Goal: Task Accomplishment & Management: Manage account settings

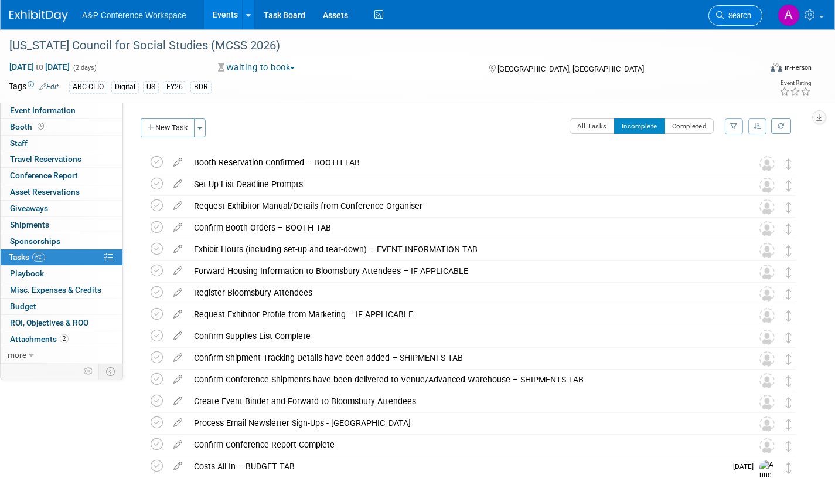
click at [739, 11] on span "Search" at bounding box center [738, 15] width 27 height 9
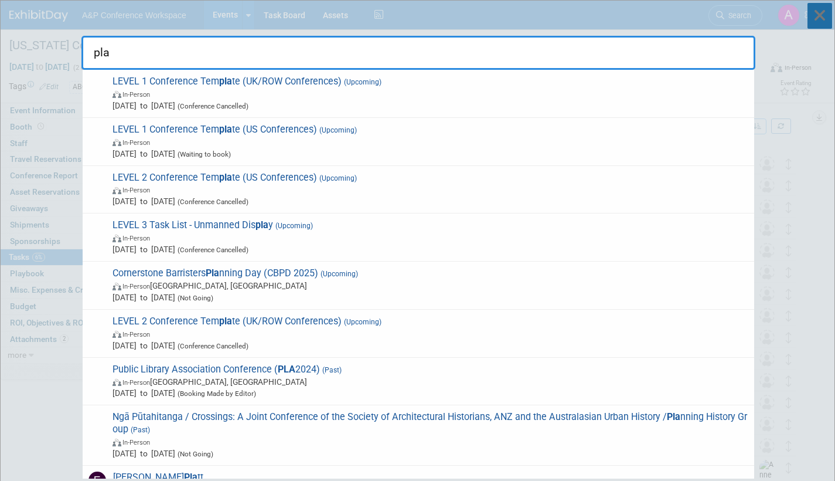
type input "pla"
click at [822, 12] on icon at bounding box center [820, 16] width 25 height 26
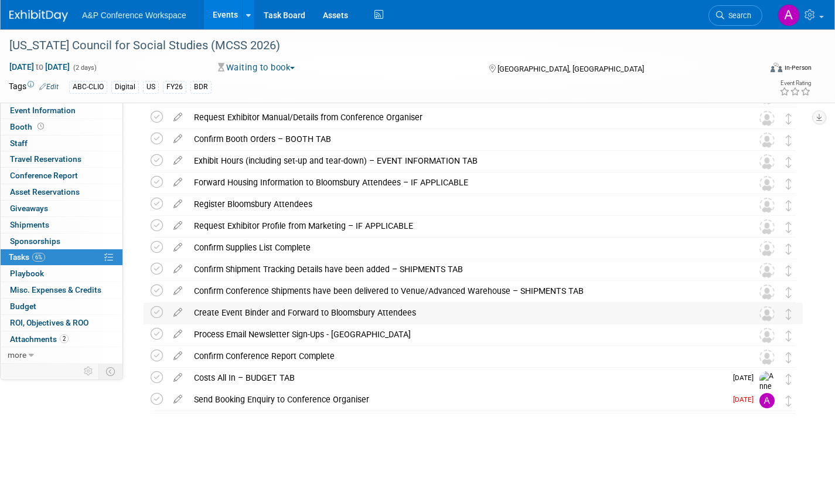
scroll to position [90, 0]
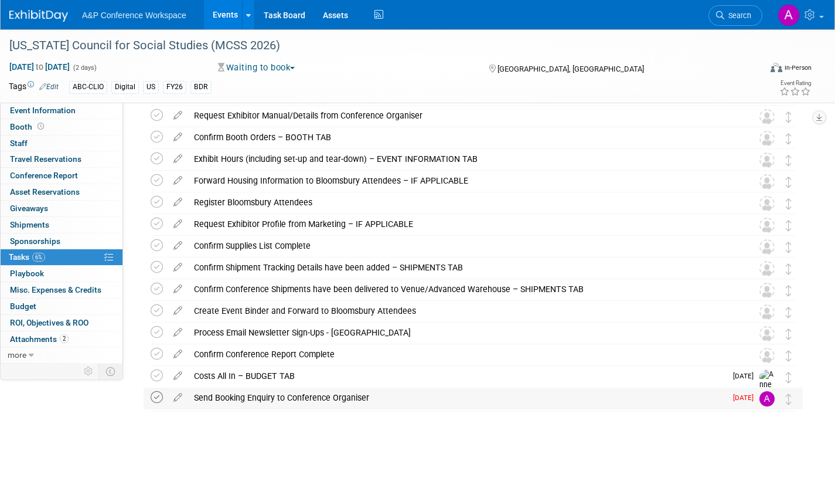
click at [158, 397] on icon at bounding box center [157, 397] width 12 height 12
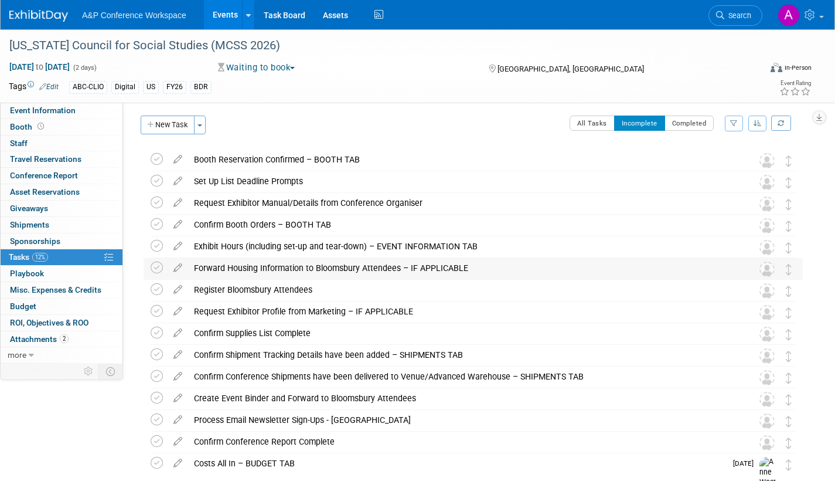
scroll to position [0, 0]
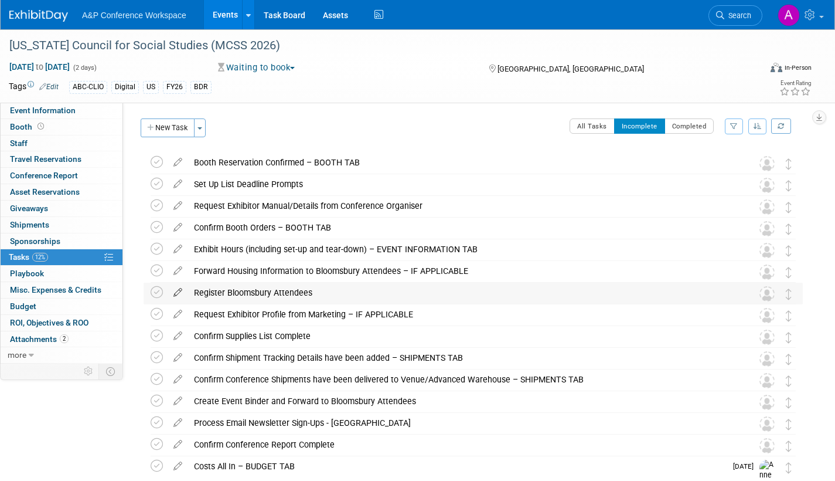
click at [177, 290] on icon at bounding box center [178, 290] width 21 height 15
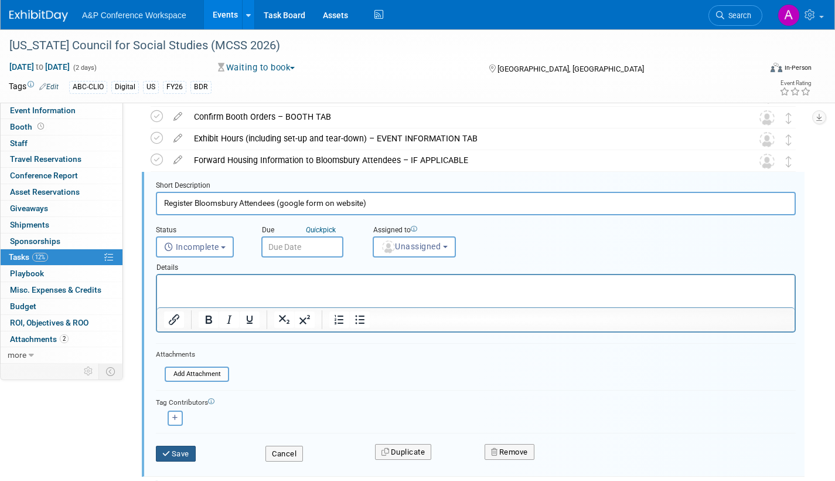
type input "Register Bloomsbury Attendees (google form on website)"
click at [181, 454] on button "Save" at bounding box center [176, 454] width 40 height 16
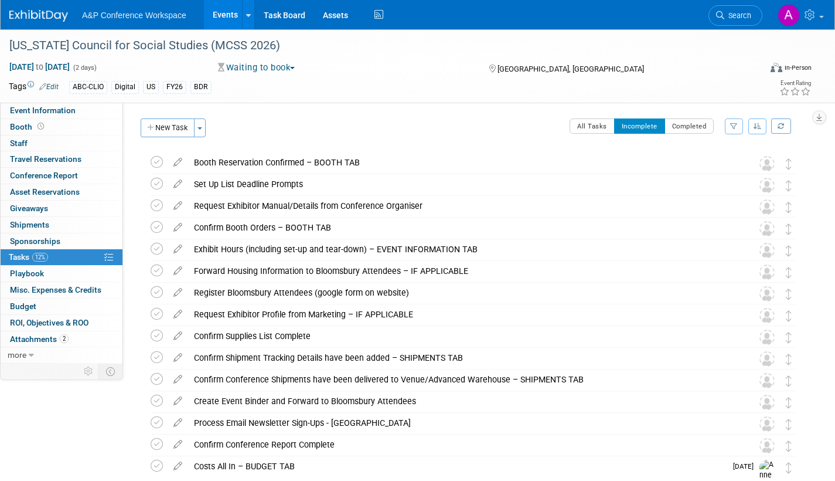
click at [295, 67] on span "button" at bounding box center [292, 68] width 5 height 2
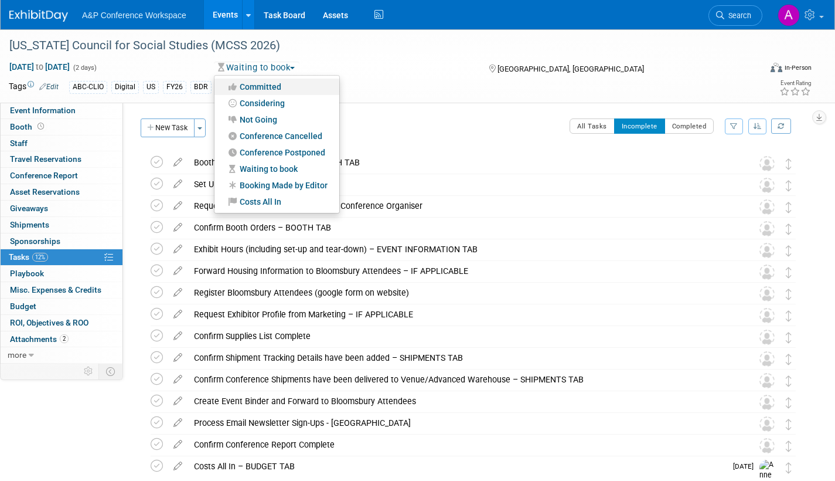
click at [274, 86] on link "Committed" at bounding box center [277, 87] width 125 height 16
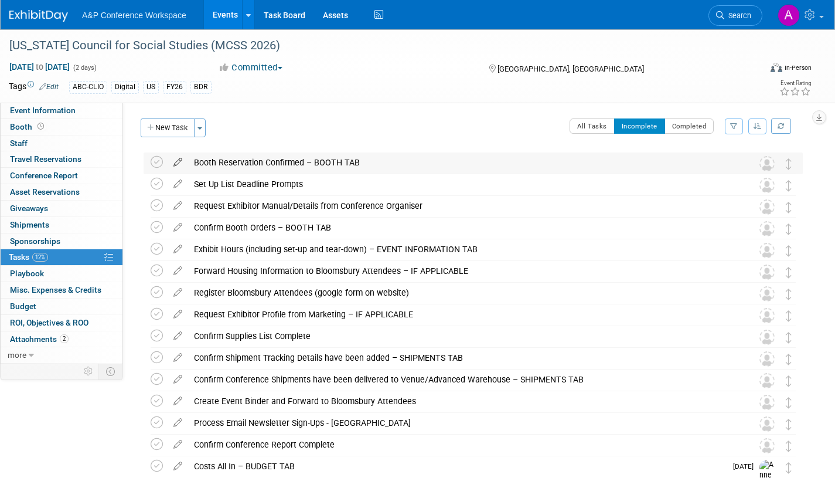
click at [176, 161] on icon at bounding box center [178, 159] width 21 height 15
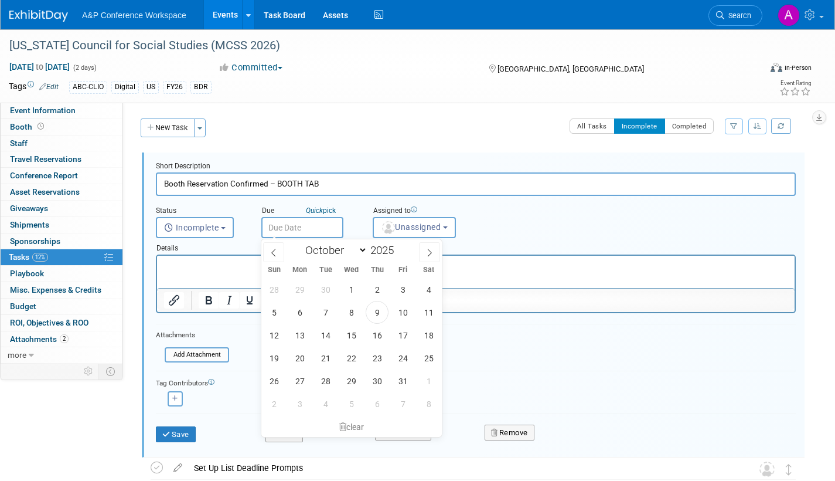
click at [312, 220] on input "text" at bounding box center [302, 227] width 82 height 21
click at [378, 307] on span "9" at bounding box center [377, 312] width 23 height 23
type input "Oct 9, 2025"
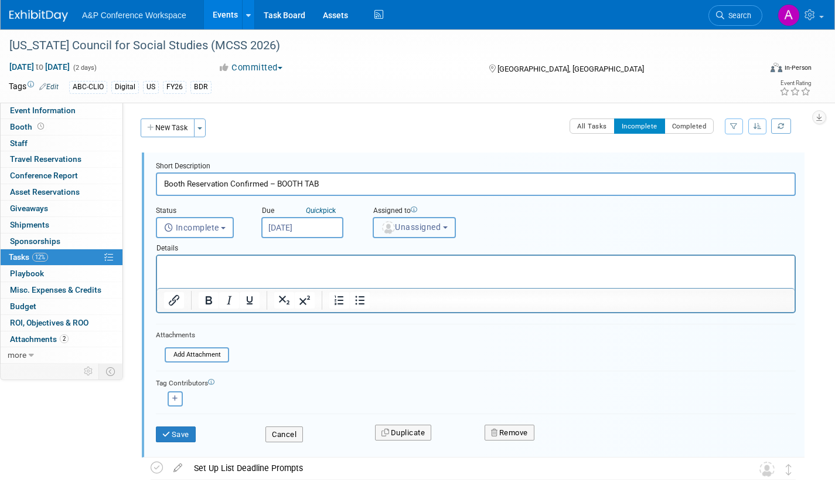
click at [423, 228] on span "Unassigned" at bounding box center [411, 226] width 60 height 9
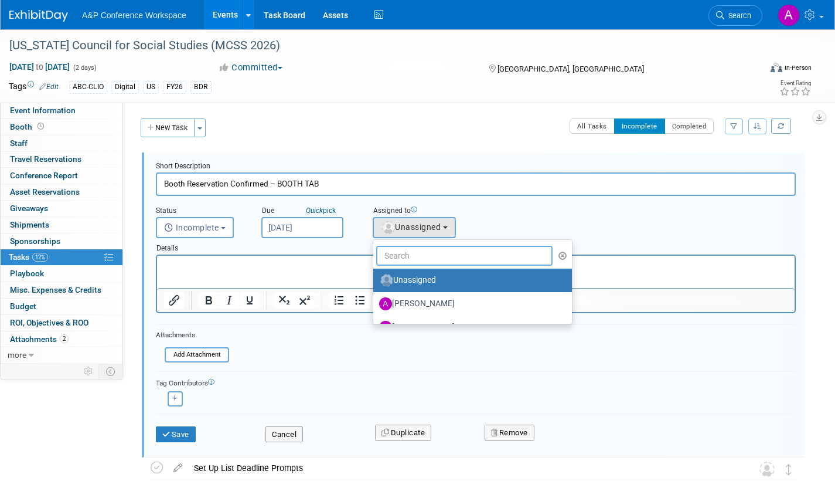
click at [417, 256] on input "text" at bounding box center [464, 256] width 176 height 20
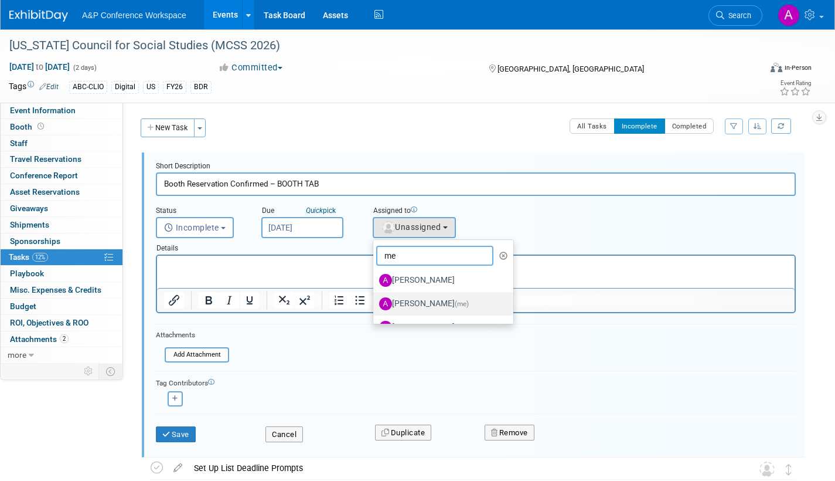
type input "me"
click at [415, 303] on label "Amanda Oney (me)" at bounding box center [440, 303] width 123 height 19
click at [375, 303] on input "Amanda Oney (me)" at bounding box center [372, 302] width 8 height 8
select select "3fc68575-f872-4db6-8d2a-11755123f12c"
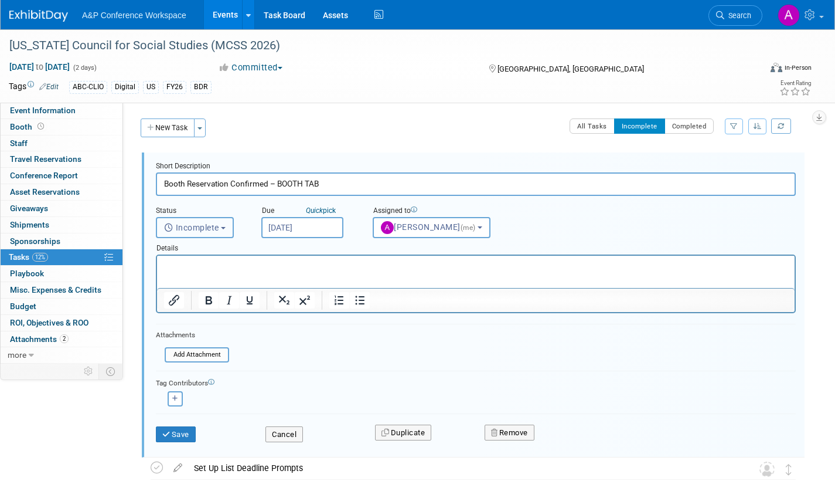
click at [226, 227] on b "button" at bounding box center [223, 228] width 5 height 2
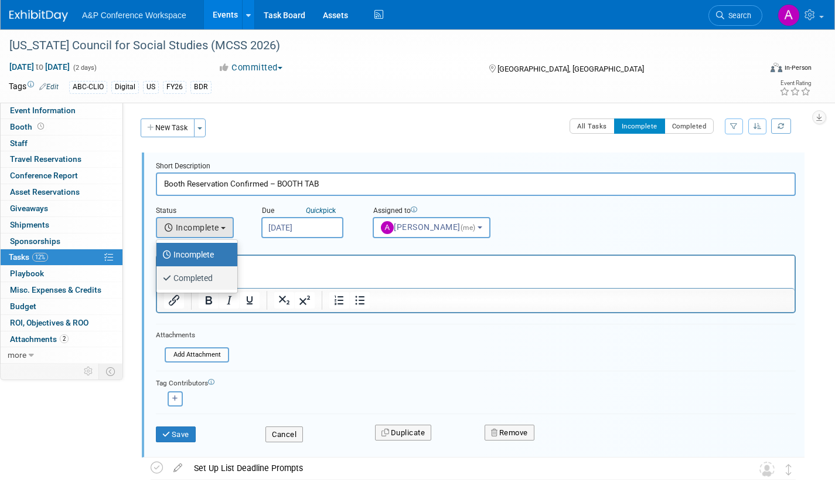
click at [219, 274] on label "Completed" at bounding box center [193, 277] width 63 height 19
click at [158, 274] on input "Completed" at bounding box center [155, 277] width 8 height 8
select select "3"
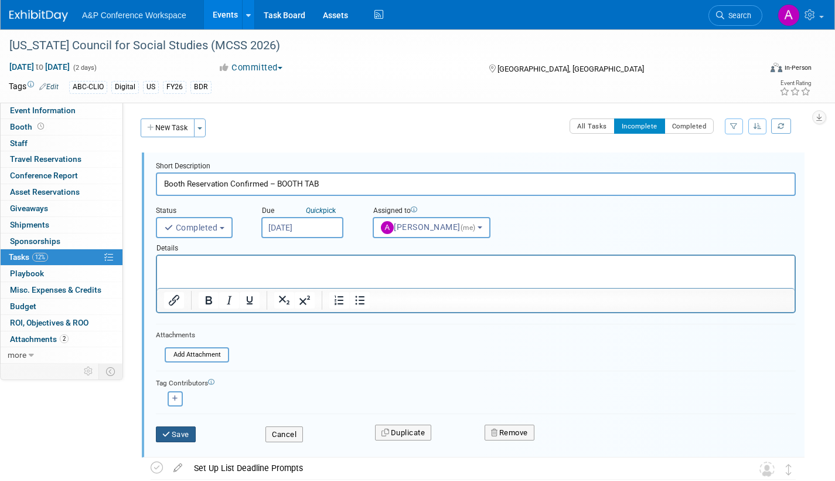
click at [191, 433] on button "Save" at bounding box center [176, 434] width 40 height 16
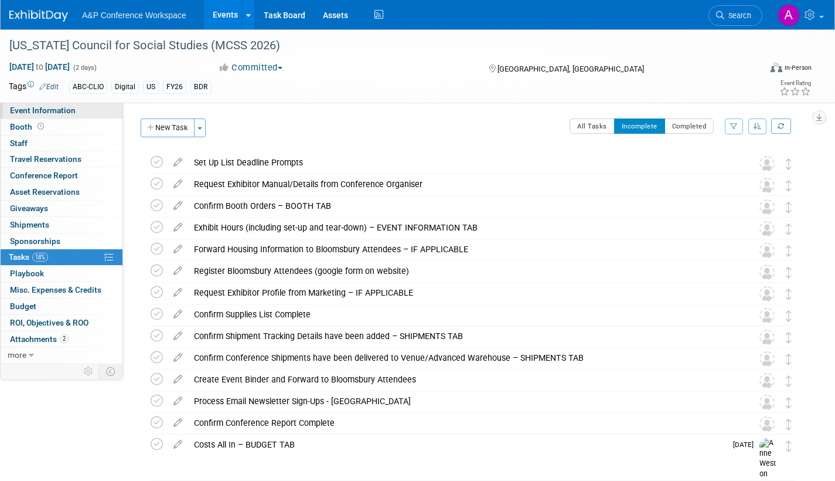
click at [64, 109] on span "Event Information" at bounding box center [43, 110] width 66 height 9
select select "Annual"
select select "Level 2"
select select "In-Person Booth"
select select "Schools"
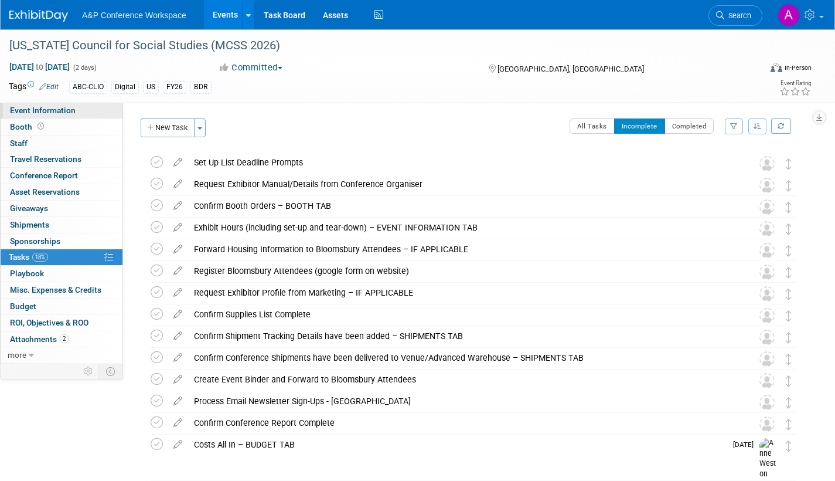
select select "Bloomsbury Digital Resources"
select select "[PERSON_NAME]"
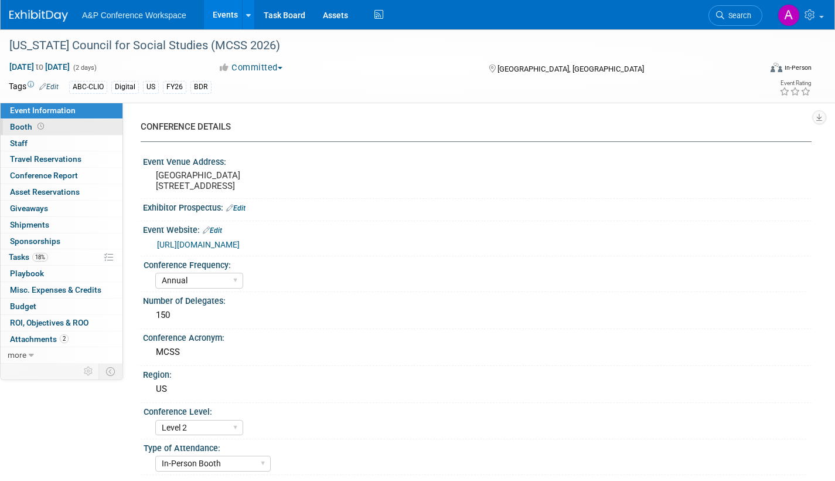
click at [22, 124] on span "Booth" at bounding box center [28, 126] width 36 height 9
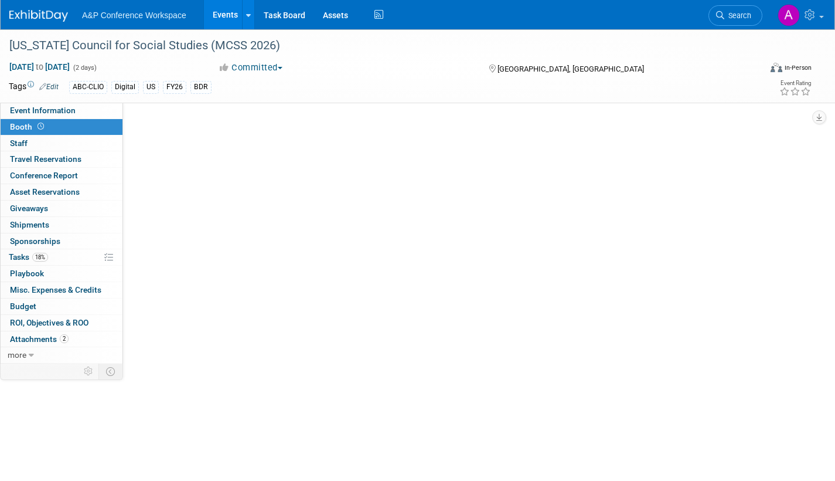
select select "CLDC - Digital/BDR"
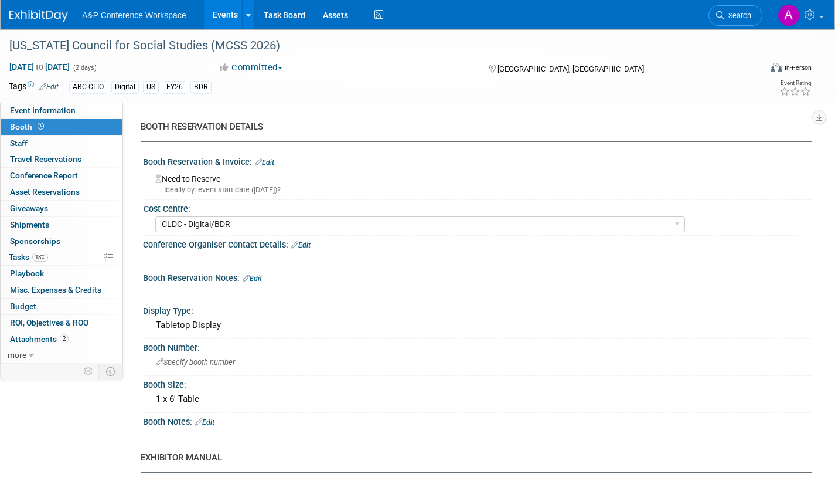
click at [273, 155] on div "Booth Reservation & Invoice: Edit" at bounding box center [477, 160] width 669 height 15
click at [268, 161] on link "Edit" at bounding box center [264, 162] width 19 height 8
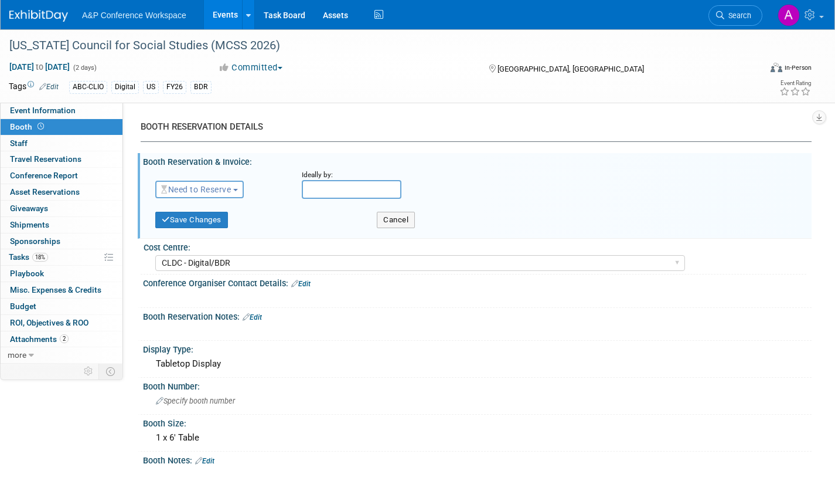
click at [231, 188] on span "Need to Reserve" at bounding box center [196, 189] width 70 height 9
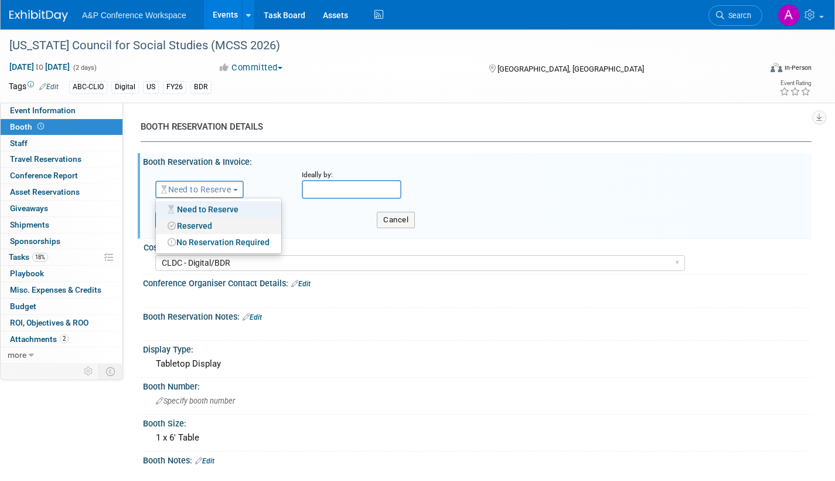
click at [209, 227] on link "Reserved" at bounding box center [218, 225] width 125 height 16
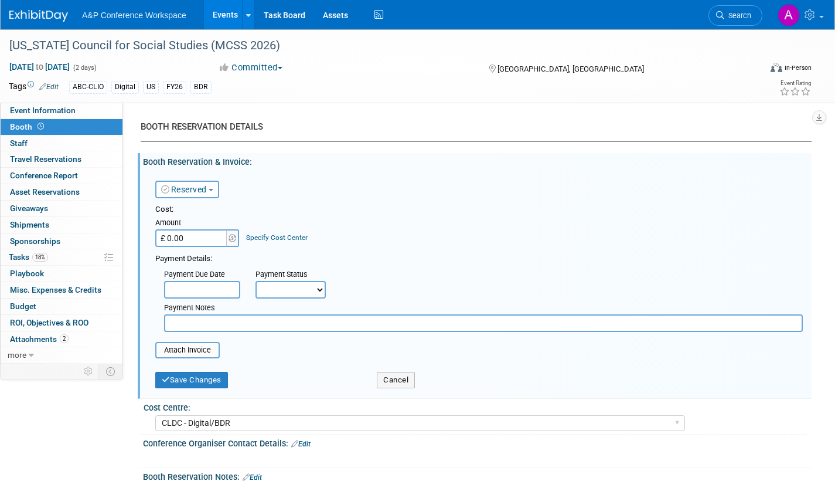
click at [268, 289] on select "Not Paid Yet Partially Paid Paid in Full" at bounding box center [291, 290] width 70 height 18
select select "1"
click at [256, 281] on select "Not Paid Yet Partially Paid Paid in Full" at bounding box center [291, 290] width 70 height 18
click at [257, 326] on input "text" at bounding box center [483, 323] width 639 height 18
paste input "If for some reason you are unable to attend, you must email mcss@mosocialstudie…"
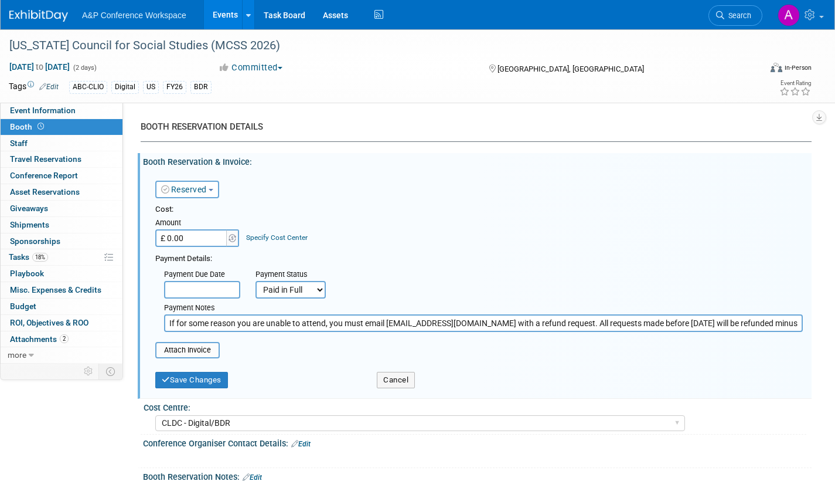
scroll to position [0, 118]
type input "If for some reason you are unable to attend, you must email mcss@mosocialstudie…"
click at [196, 378] on button "Save Changes" at bounding box center [191, 380] width 73 height 16
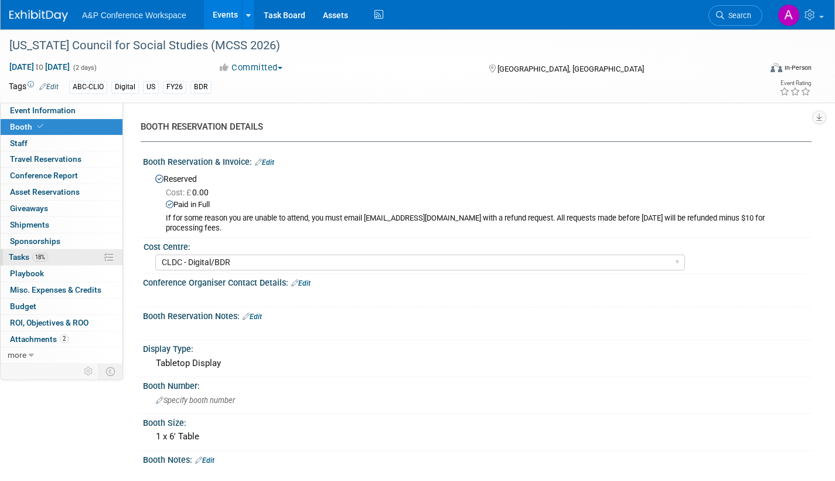
click at [22, 257] on span "Tasks 18%" at bounding box center [28, 256] width 39 height 9
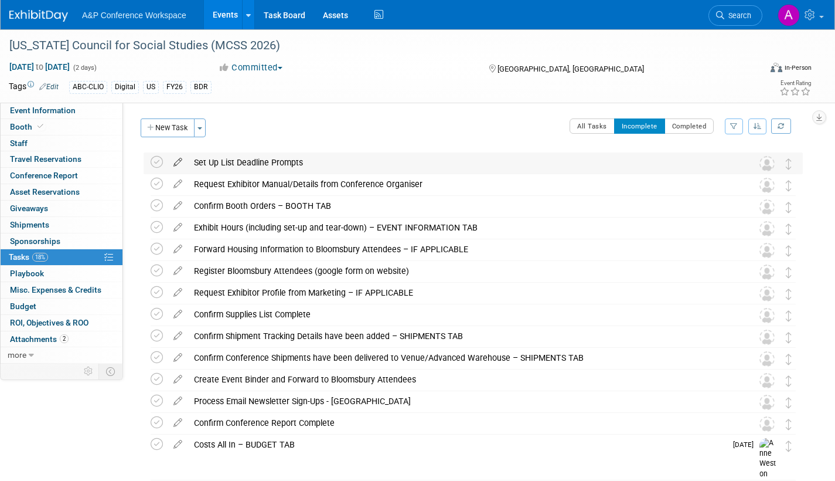
click at [174, 158] on icon at bounding box center [178, 159] width 21 height 15
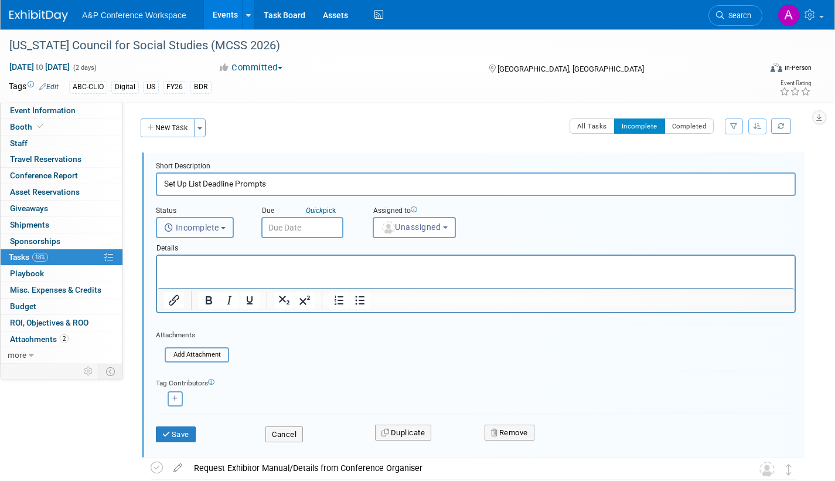
click at [219, 231] on span "Incomplete" at bounding box center [191, 227] width 55 height 9
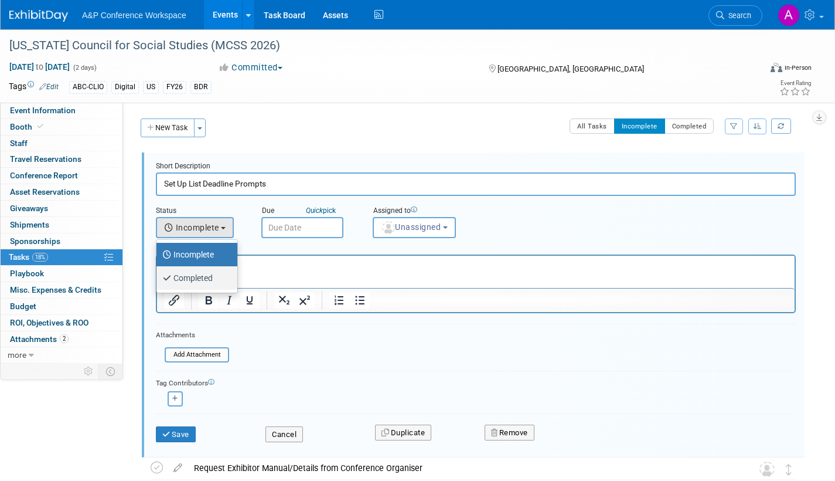
click at [206, 275] on label "Completed" at bounding box center [193, 277] width 63 height 19
click at [158, 275] on input "Completed" at bounding box center [155, 277] width 8 height 8
select select "3"
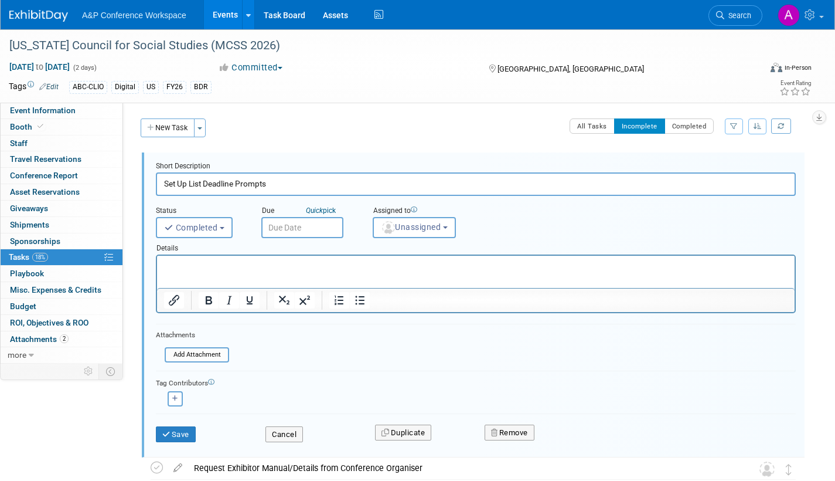
click at [290, 227] on input "text" at bounding box center [302, 227] width 82 height 21
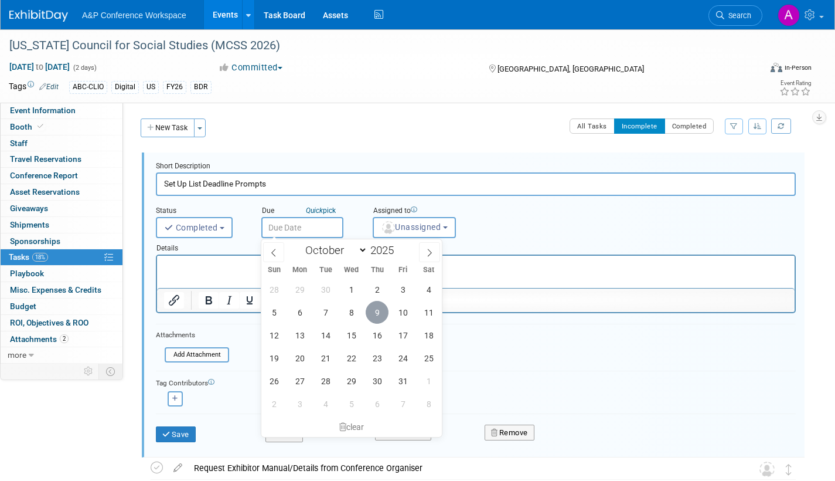
click at [374, 307] on span "9" at bounding box center [377, 312] width 23 height 23
type input "Oct 9, 2025"
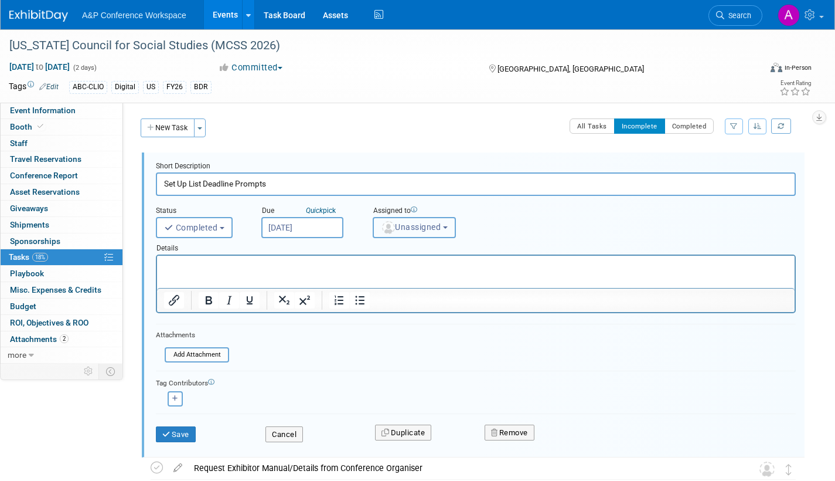
click at [404, 232] on span "Unassigned" at bounding box center [411, 226] width 60 height 9
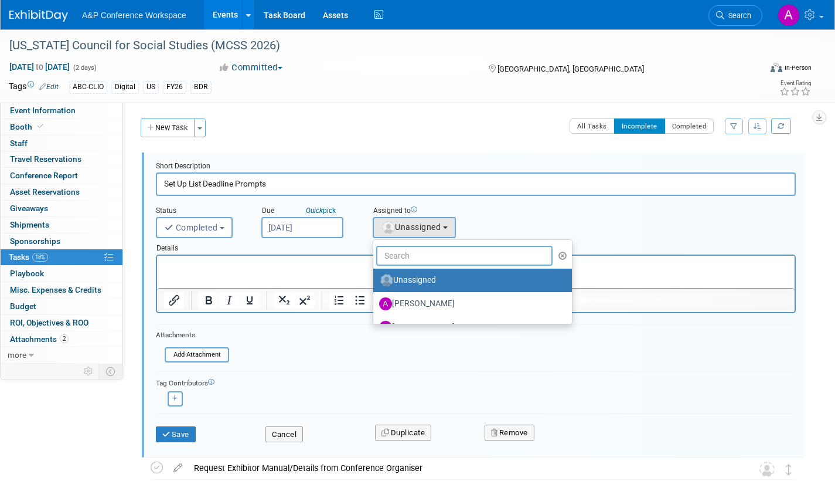
click at [401, 256] on input "text" at bounding box center [464, 256] width 176 height 20
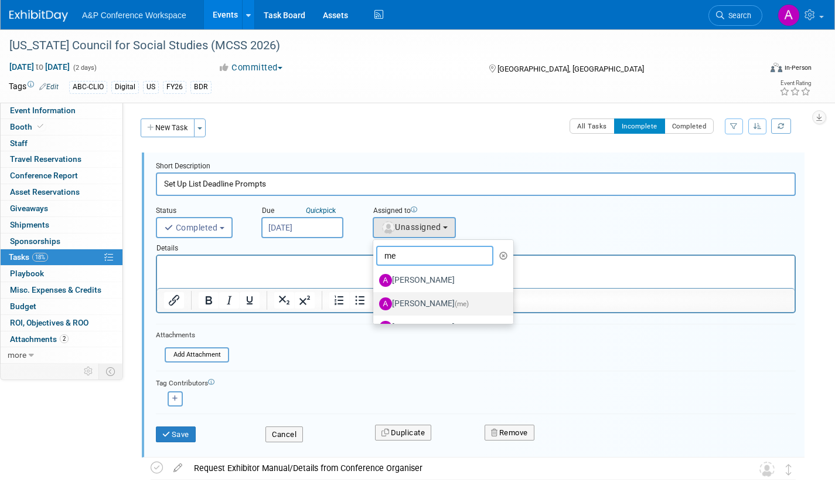
type input "me"
click at [420, 301] on label "Amanda Oney (me)" at bounding box center [440, 303] width 123 height 19
click at [375, 301] on input "Amanda Oney (me)" at bounding box center [372, 302] width 8 height 8
select select "3fc68575-f872-4db6-8d2a-11755123f12c"
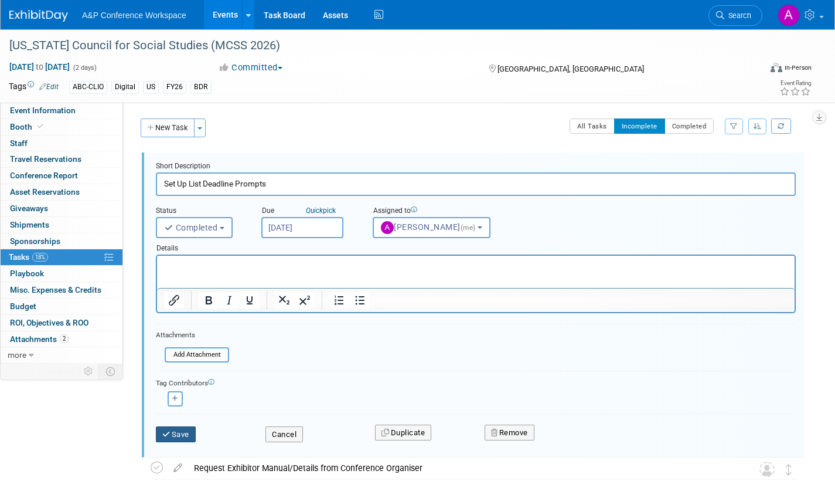
click at [188, 434] on button "Save" at bounding box center [176, 434] width 40 height 16
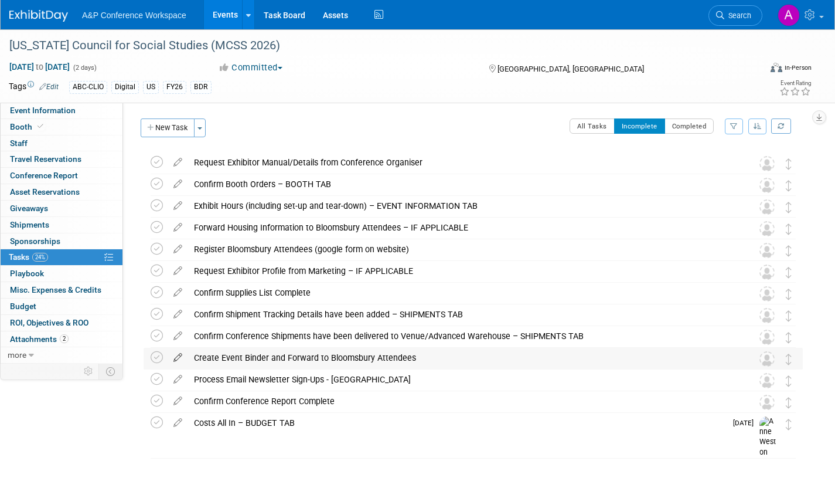
click at [179, 354] on icon at bounding box center [178, 355] width 21 height 15
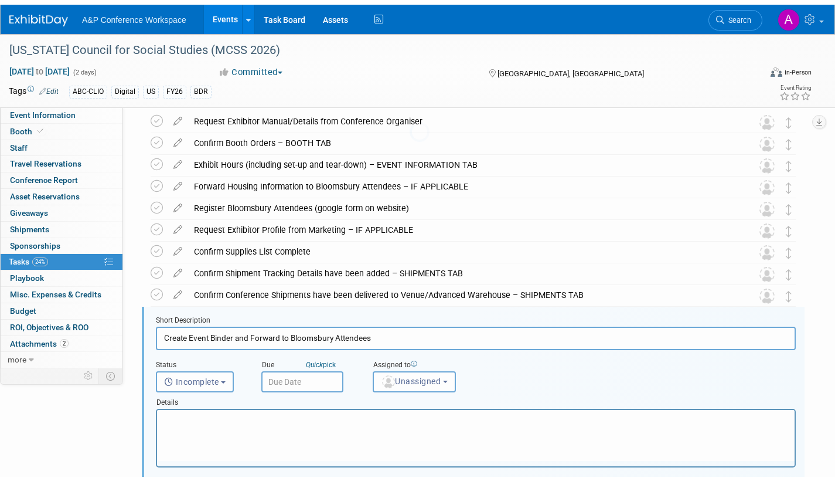
scroll to position [176, 0]
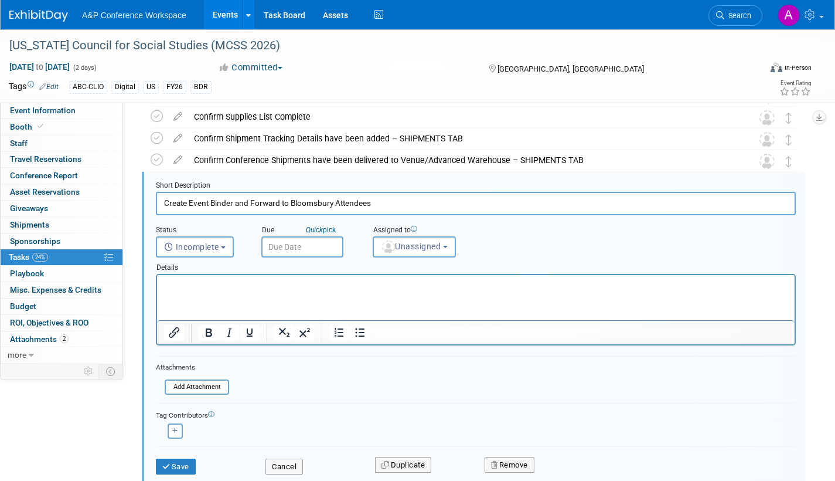
click at [313, 250] on input "text" at bounding box center [302, 246] width 82 height 21
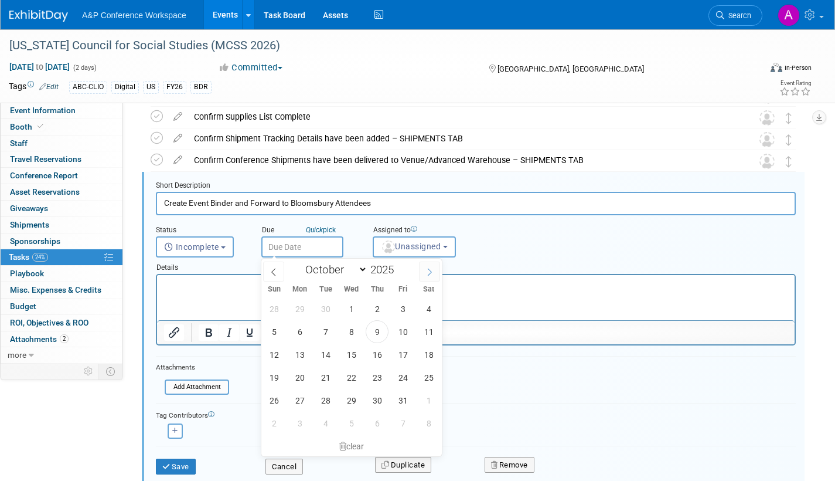
click at [430, 271] on icon at bounding box center [430, 272] width 8 height 8
select select "11"
click at [430, 271] on icon at bounding box center [430, 272] width 8 height 8
type input "2026"
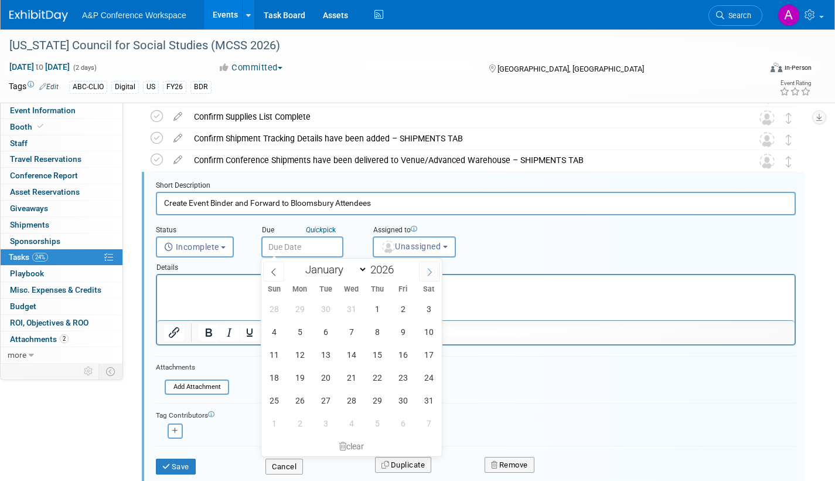
click at [430, 271] on icon at bounding box center [430, 272] width 8 height 8
select select "1"
click at [303, 354] on span "16" at bounding box center [299, 354] width 23 height 23
type input "Feb 16, 2026"
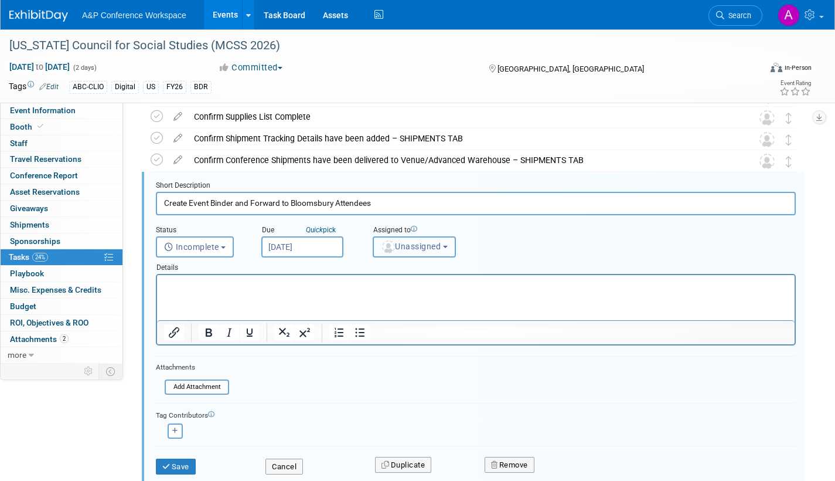
click at [412, 240] on button "Unassigned" at bounding box center [414, 246] width 83 height 21
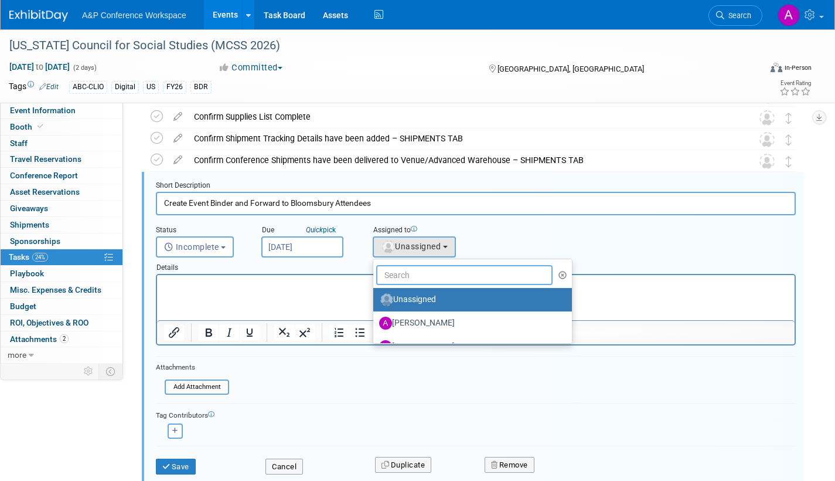
click at [409, 281] on input "text" at bounding box center [464, 275] width 176 height 20
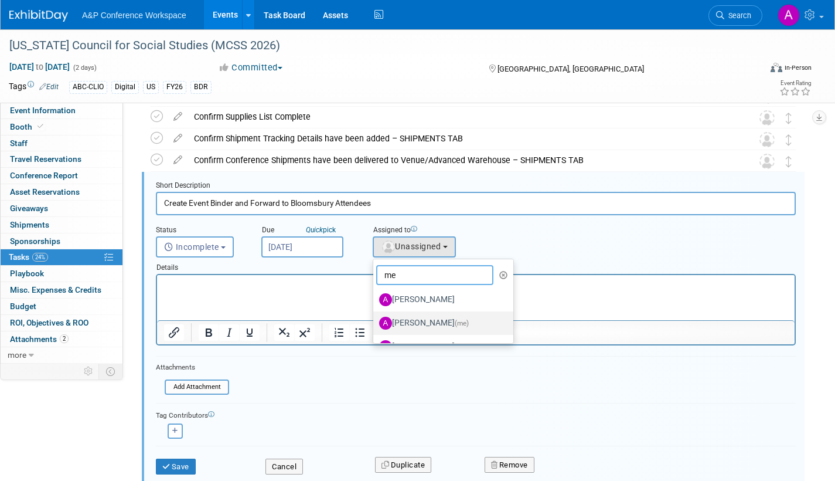
type input "me"
click at [410, 321] on label "Amanda Oney (me)" at bounding box center [440, 323] width 123 height 19
click at [375, 321] on input "Amanda Oney (me)" at bounding box center [372, 322] width 8 height 8
select select "3fc68575-f872-4db6-8d2a-11755123f12c"
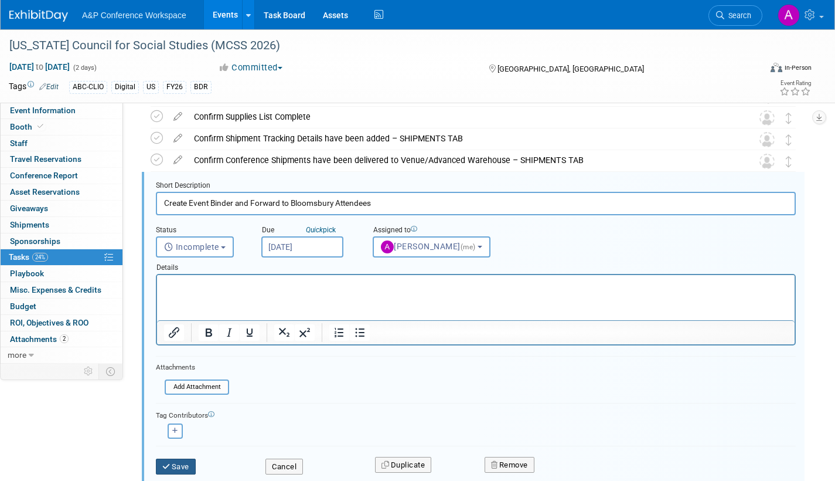
drag, startPoint x: 180, startPoint y: 467, endPoint x: 242, endPoint y: 457, distance: 62.5
click at [181, 467] on button "Save" at bounding box center [176, 466] width 40 height 16
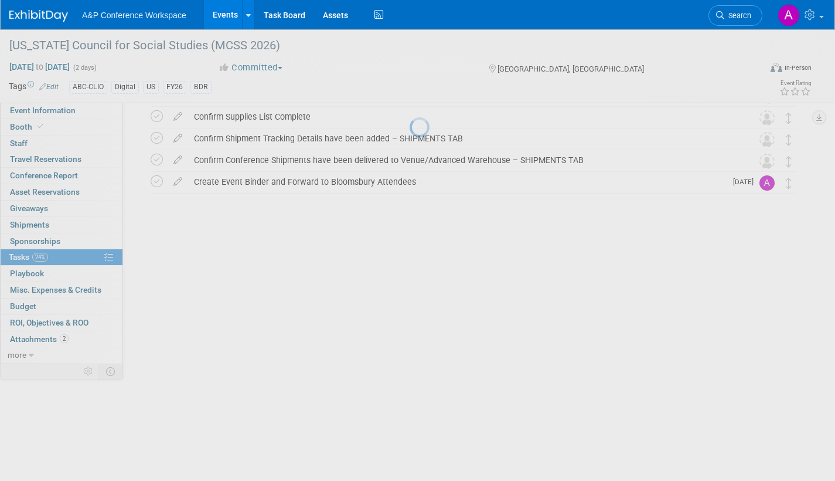
scroll to position [25, 0]
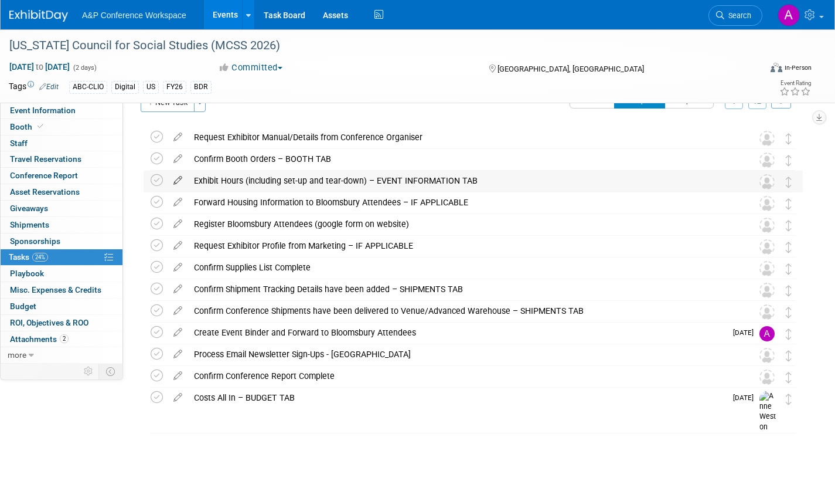
click at [178, 177] on icon at bounding box center [178, 178] width 21 height 15
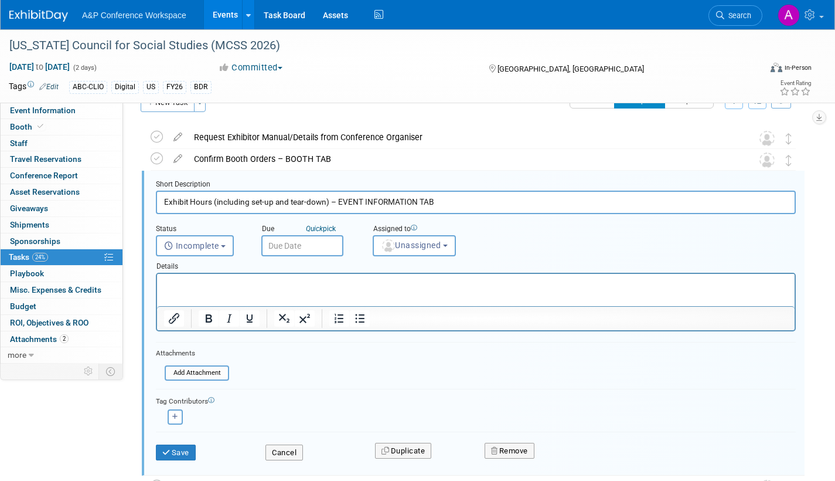
scroll to position [24, 0]
click at [300, 244] on input "text" at bounding box center [302, 246] width 82 height 21
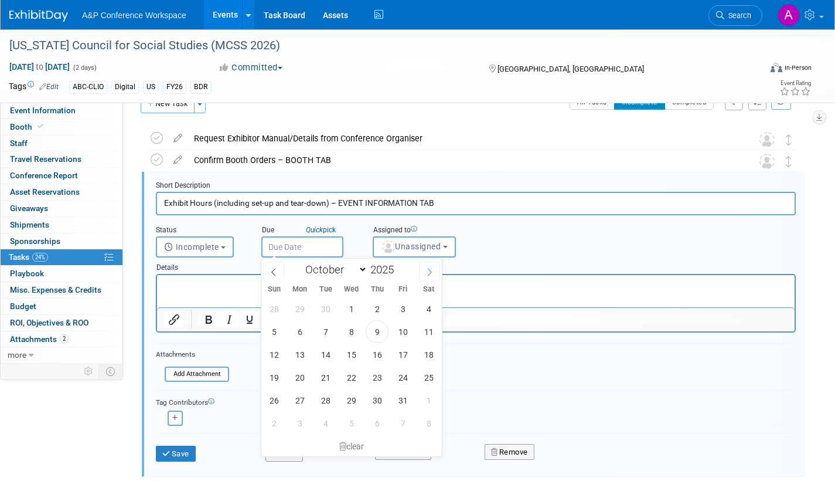
click at [431, 270] on icon at bounding box center [430, 272] width 8 height 8
click at [429, 270] on icon at bounding box center [430, 272] width 8 height 8
select select "11"
click at [300, 307] on span "1" at bounding box center [299, 308] width 23 height 23
type input "Dec 1, 2025"
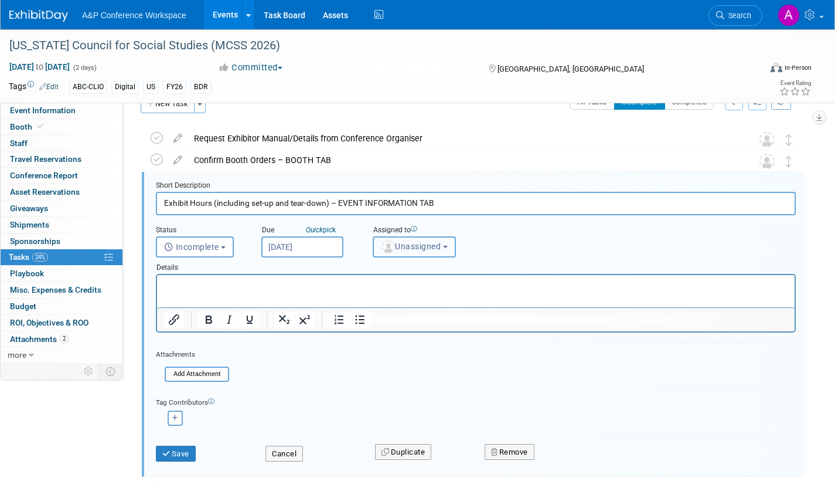
click at [419, 249] on span "Unassigned" at bounding box center [411, 246] width 60 height 9
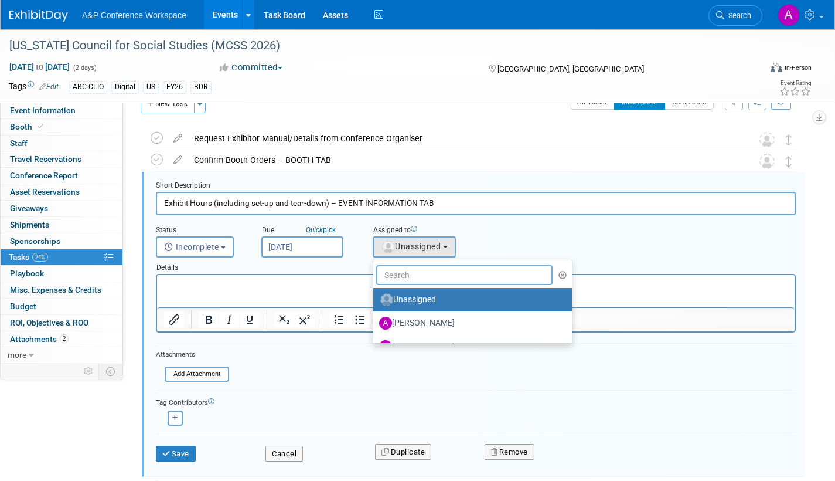
click at [407, 277] on input "text" at bounding box center [464, 275] width 176 height 20
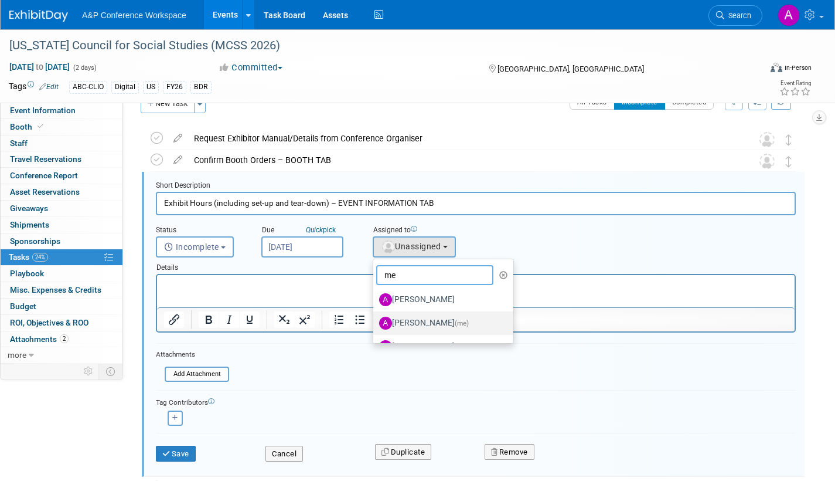
type input "me"
click at [400, 323] on label "Amanda Oney (me)" at bounding box center [440, 323] width 123 height 19
click at [375, 323] on input "Amanda Oney (me)" at bounding box center [372, 322] width 8 height 8
select select "3fc68575-f872-4db6-8d2a-11755123f12c"
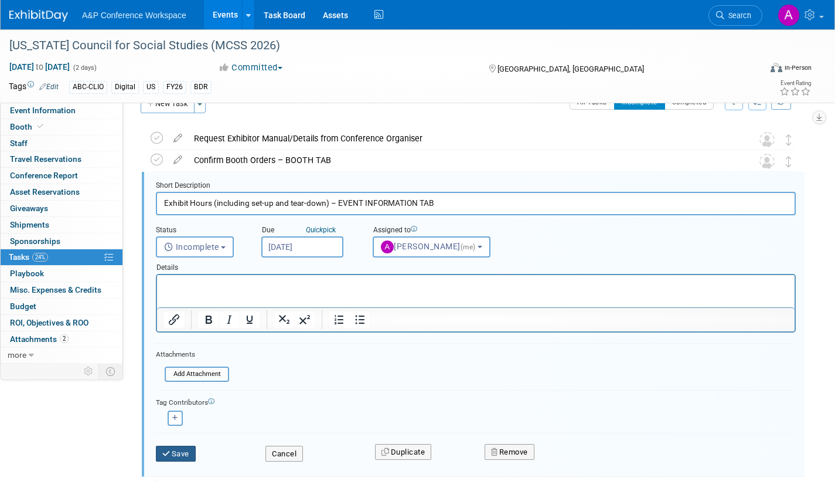
click at [171, 453] on icon "submit" at bounding box center [166, 454] width 9 height 8
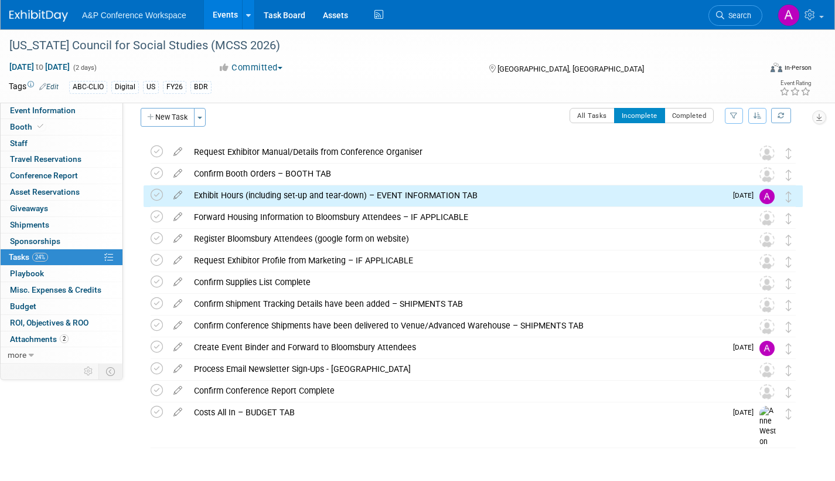
scroll to position [0, 0]
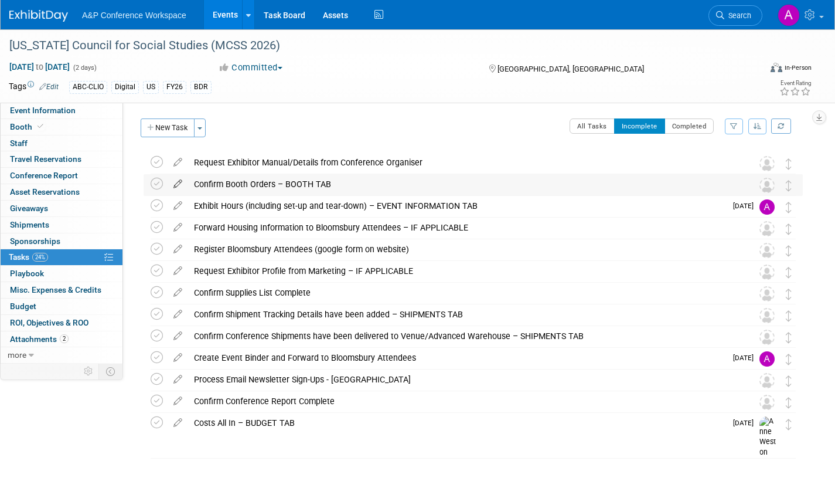
click at [178, 182] on icon at bounding box center [178, 181] width 21 height 15
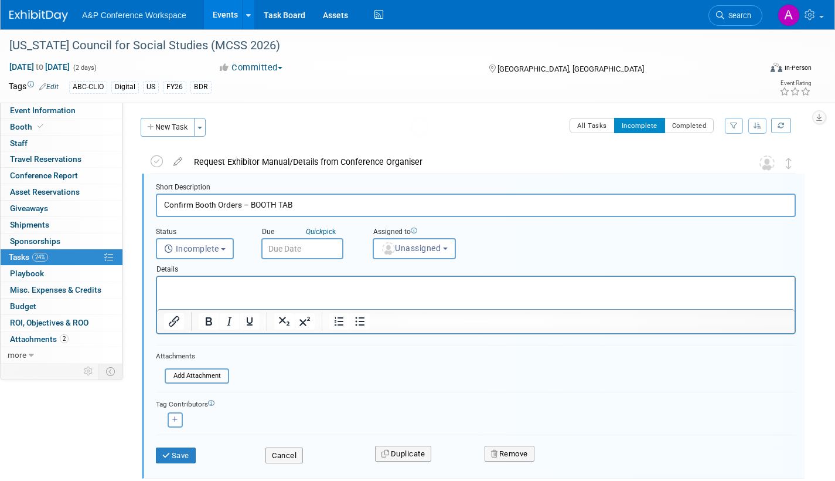
scroll to position [2, 0]
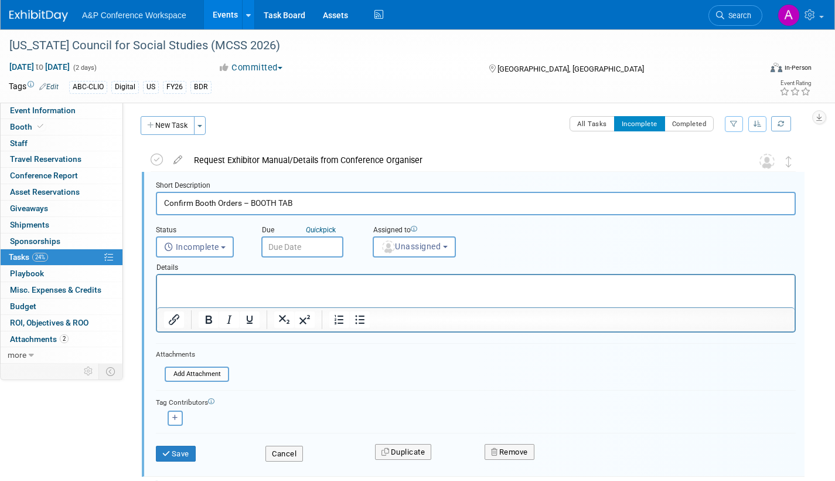
click at [328, 246] on input "text" at bounding box center [302, 246] width 82 height 21
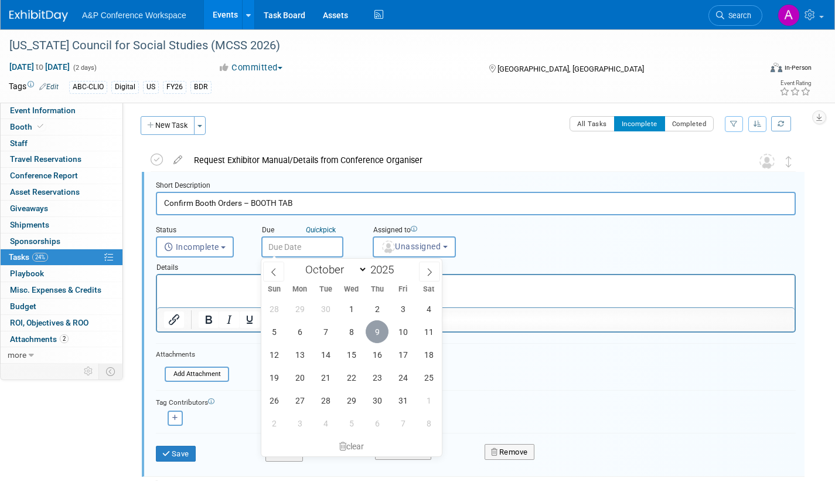
drag, startPoint x: 373, startPoint y: 330, endPoint x: 385, endPoint y: 310, distance: 23.6
click at [373, 329] on span "9" at bounding box center [377, 331] width 23 height 23
type input "Oct 9, 2025"
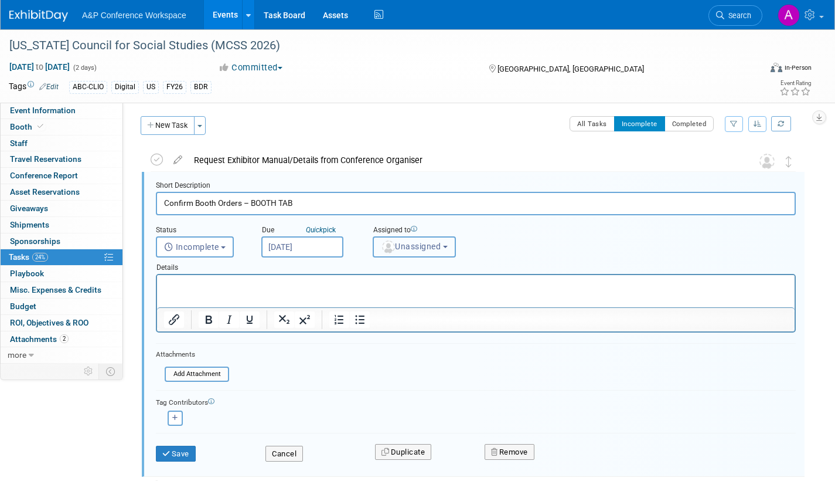
click at [407, 249] on span "Unassigned" at bounding box center [411, 246] width 60 height 9
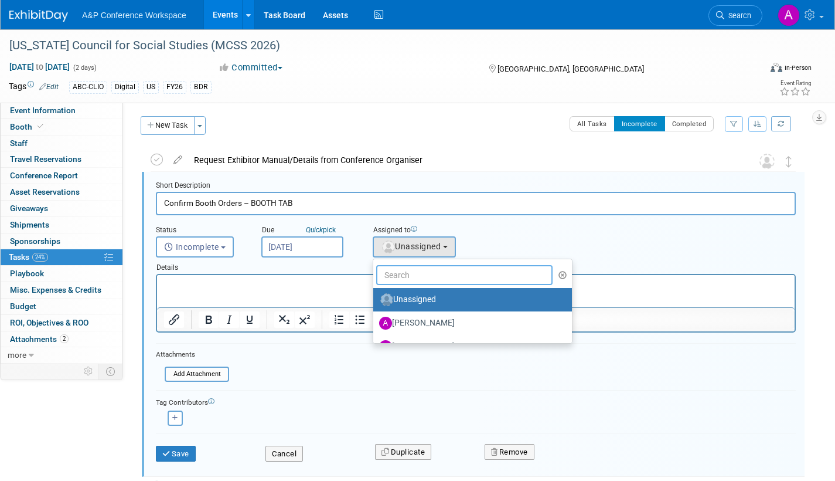
click at [403, 281] on input "text" at bounding box center [464, 275] width 176 height 20
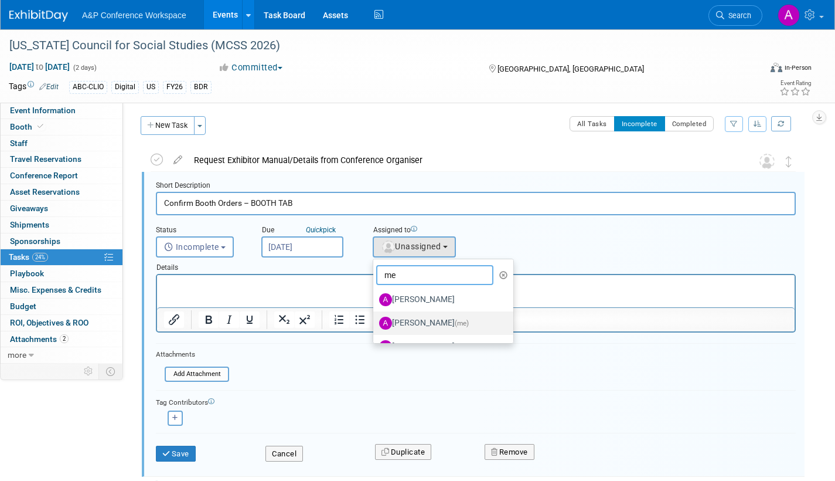
type input "me"
drag, startPoint x: 420, startPoint y: 323, endPoint x: 386, endPoint y: 312, distance: 36.2
click at [420, 322] on label "Amanda Oney (me)" at bounding box center [440, 323] width 123 height 19
click at [375, 322] on input "Amanda Oney (me)" at bounding box center [372, 322] width 8 height 8
select select "3fc68575-f872-4db6-8d2a-11755123f12c"
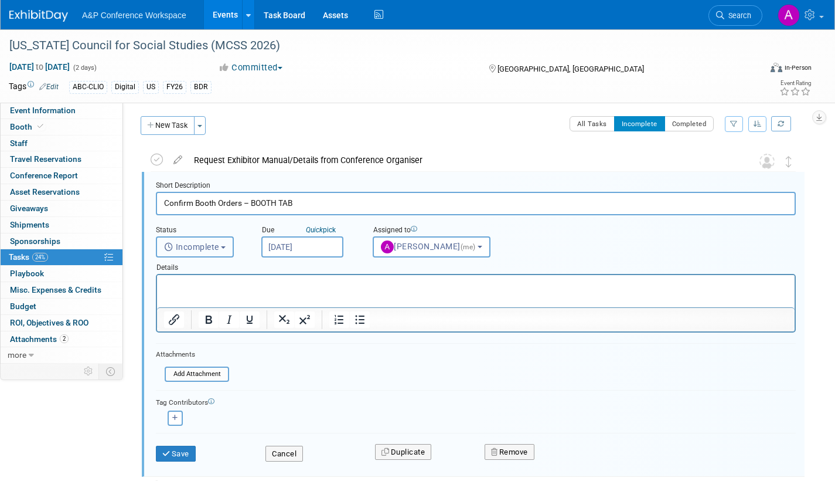
click at [224, 246] on b "button" at bounding box center [223, 247] width 5 height 2
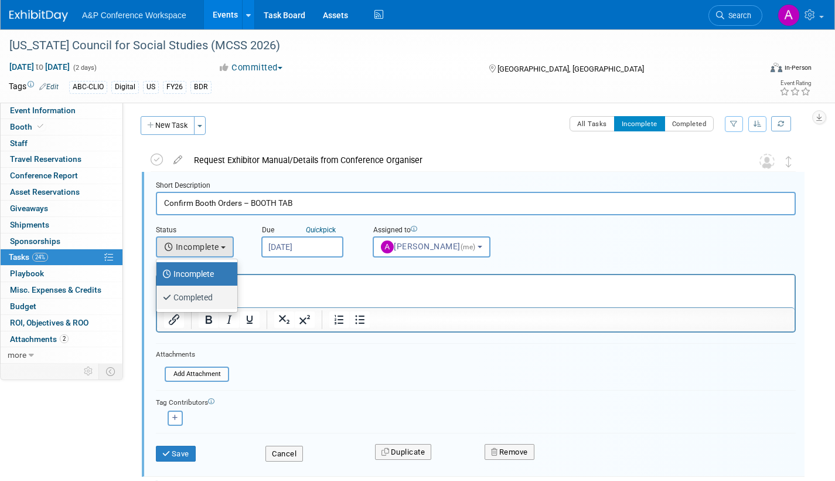
drag, startPoint x: 208, startPoint y: 295, endPoint x: 205, endPoint y: 310, distance: 14.9
click at [208, 295] on label "Completed" at bounding box center [193, 297] width 63 height 19
click at [158, 295] on input "Completed" at bounding box center [155, 296] width 8 height 8
select select "3"
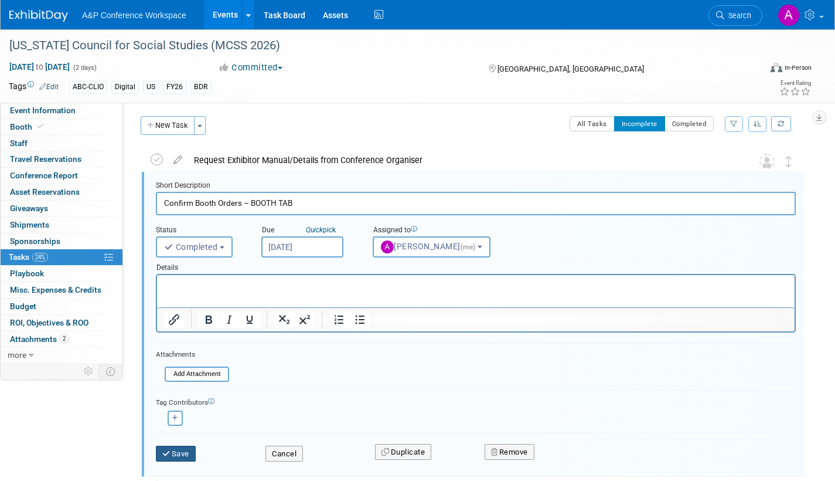
click at [176, 453] on button "Save" at bounding box center [176, 454] width 40 height 16
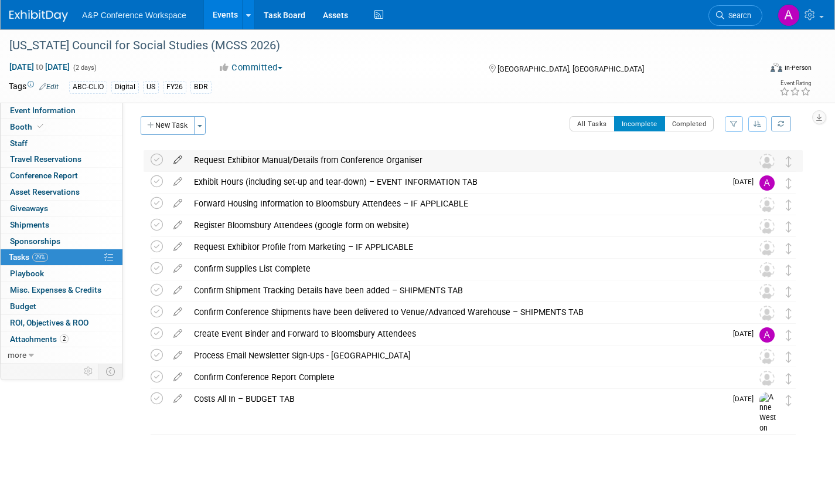
click at [179, 156] on icon at bounding box center [178, 157] width 21 height 15
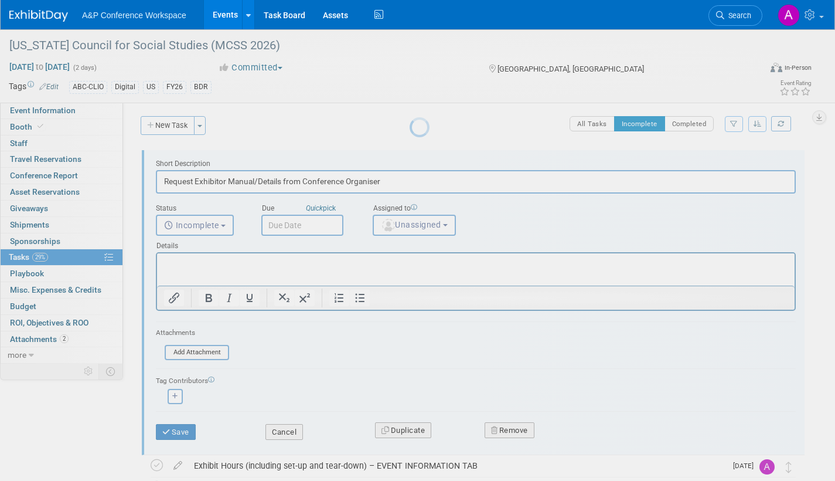
scroll to position [0, 0]
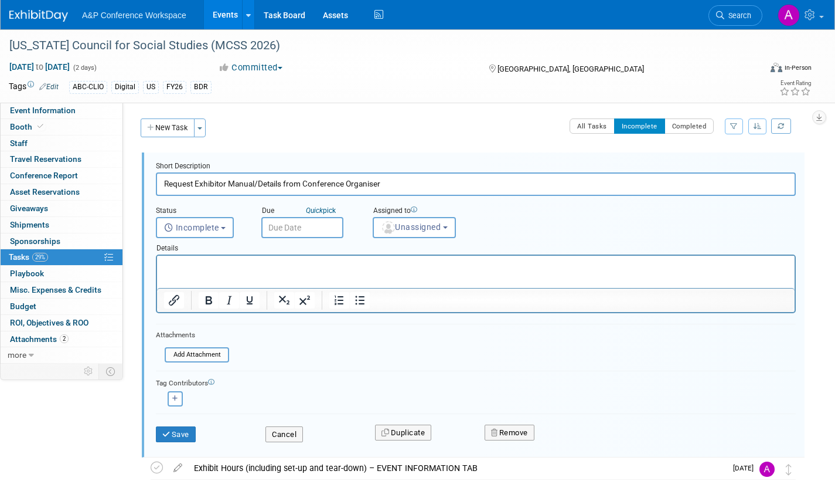
click at [329, 228] on input "text" at bounding box center [302, 227] width 82 height 21
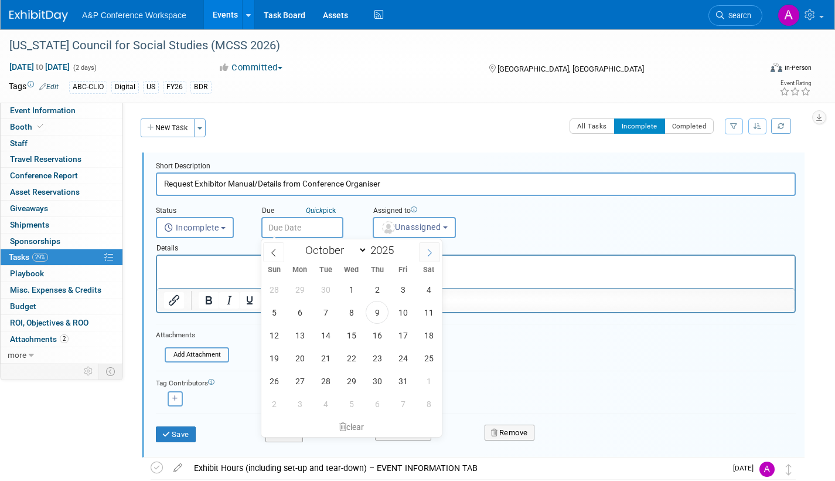
click at [432, 253] on icon at bounding box center [430, 253] width 8 height 8
select select "10"
drag, startPoint x: 295, startPoint y: 353, endPoint x: 326, endPoint y: 328, distance: 39.2
click at [297, 352] on span "17" at bounding box center [299, 357] width 23 height 23
type input "Nov 17, 2025"
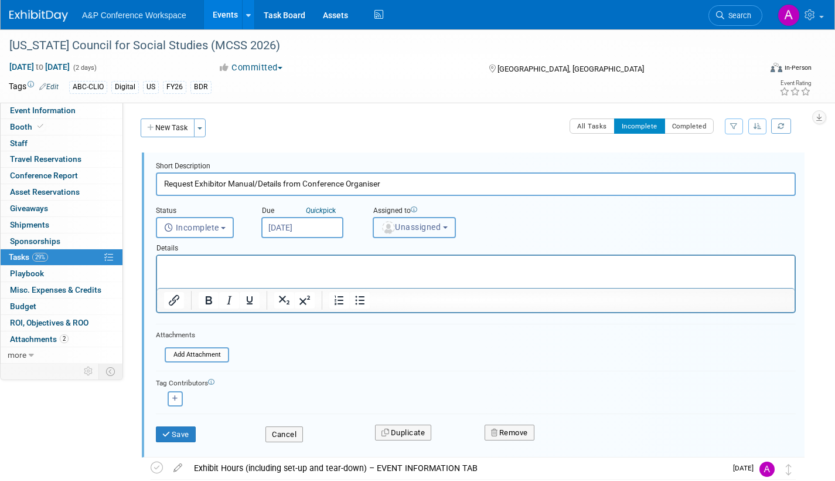
click at [407, 229] on span "Unassigned" at bounding box center [411, 226] width 60 height 9
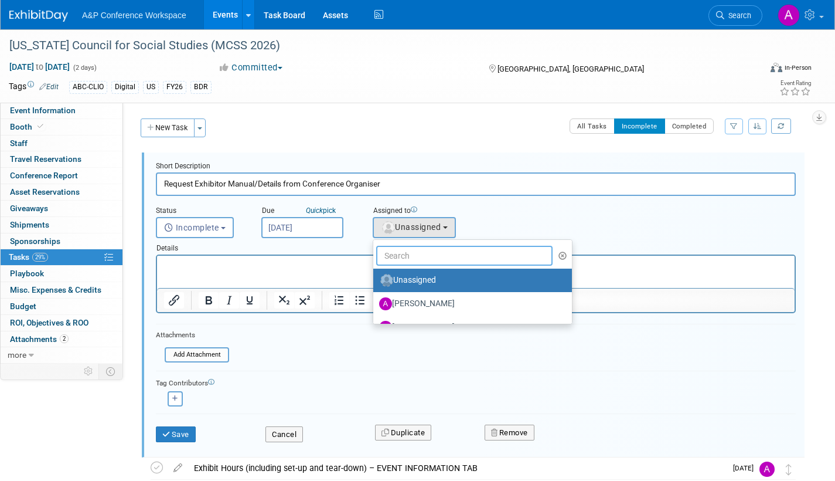
click at [405, 253] on input "text" at bounding box center [464, 256] width 176 height 20
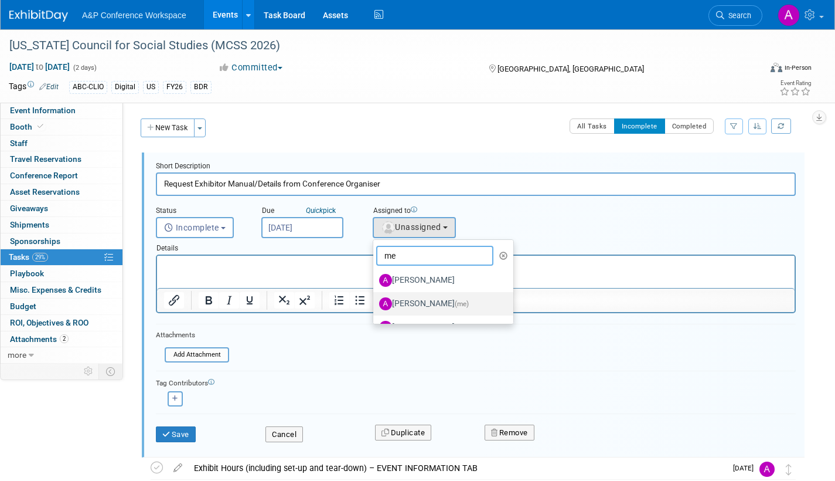
type input "me"
click at [437, 303] on label "Amanda Oney (me)" at bounding box center [440, 303] width 123 height 19
click at [375, 303] on input "Amanda Oney (me)" at bounding box center [372, 302] width 8 height 8
select select "3fc68575-f872-4db6-8d2a-11755123f12c"
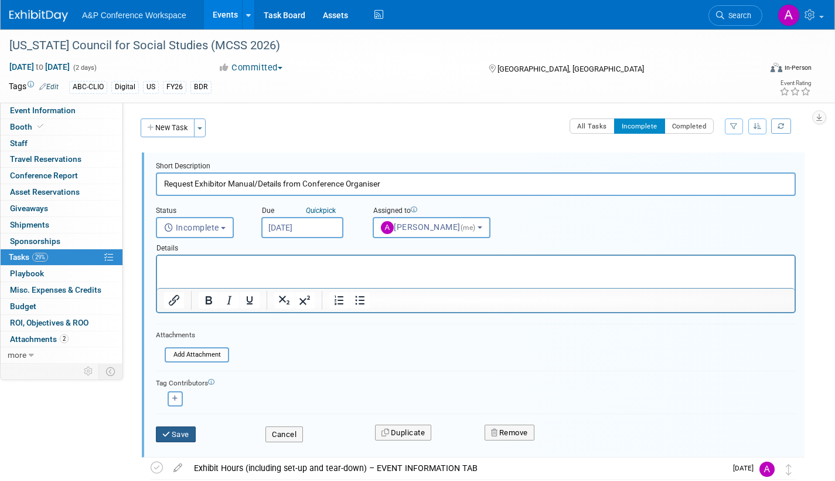
click at [183, 436] on button "Save" at bounding box center [176, 434] width 40 height 16
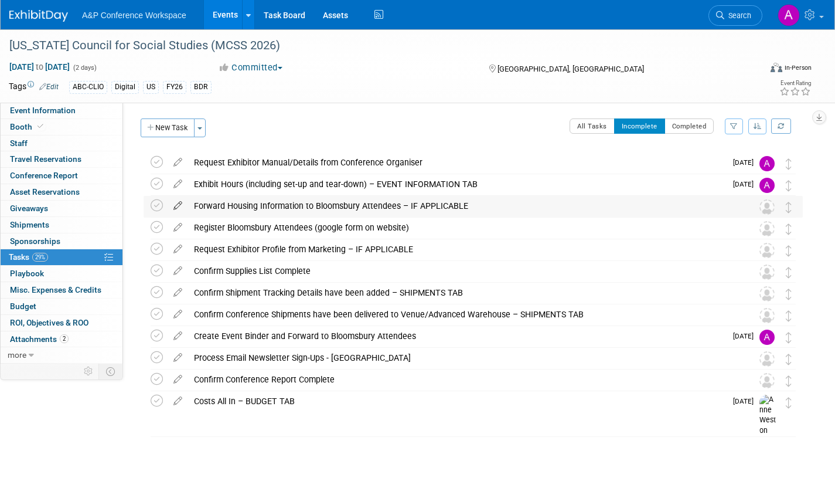
click at [176, 203] on icon at bounding box center [178, 203] width 21 height 15
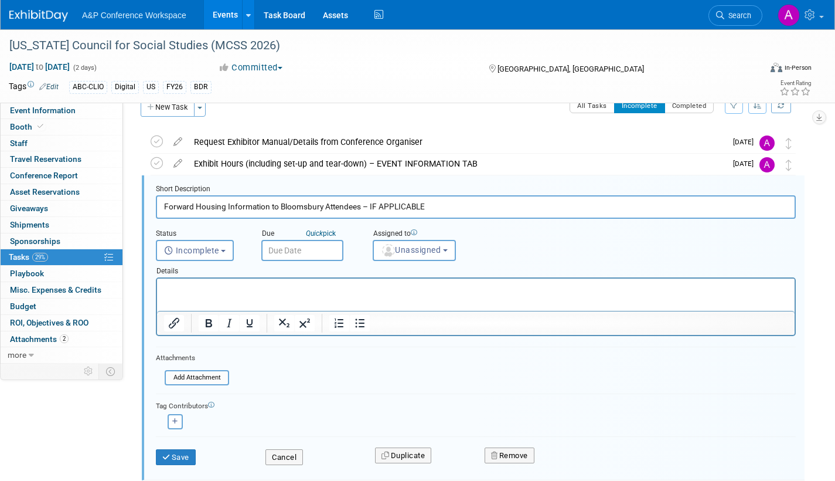
scroll to position [24, 0]
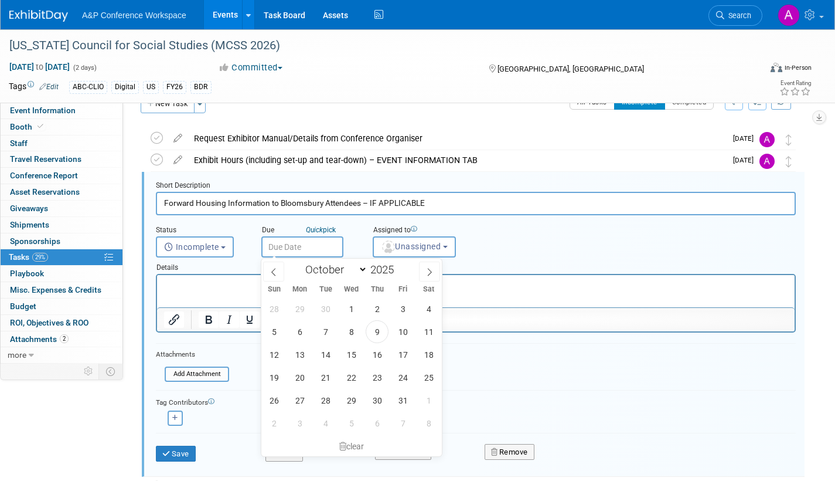
click at [318, 248] on input "text" at bounding box center [302, 246] width 82 height 21
click at [426, 271] on icon at bounding box center [430, 272] width 8 height 8
select select "10"
drag, startPoint x: 302, startPoint y: 375, endPoint x: 343, endPoint y: 337, distance: 56.0
click at [304, 373] on span "17" at bounding box center [299, 377] width 23 height 23
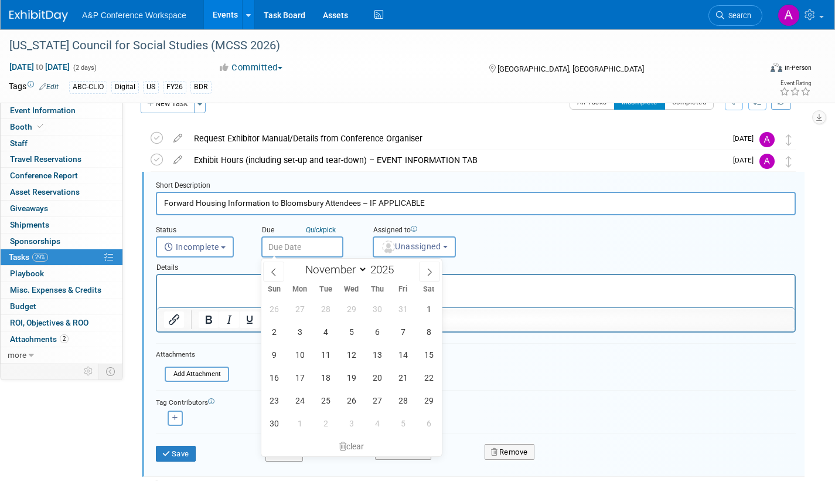
type input "Nov 17, 2025"
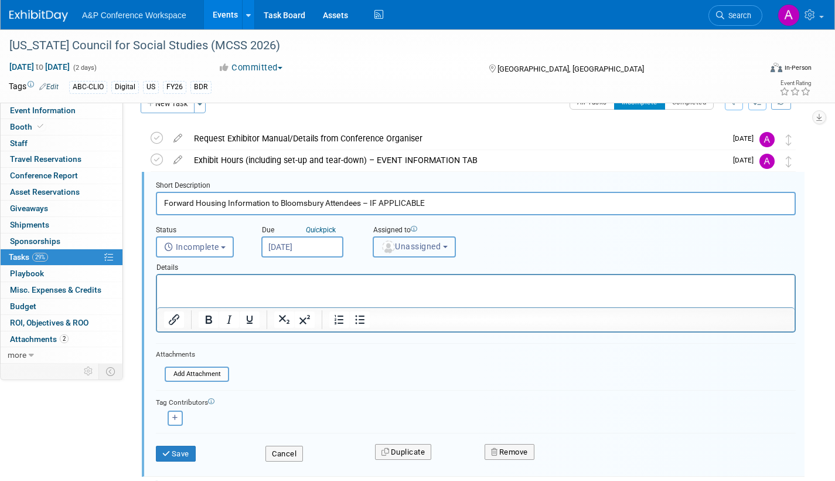
click at [407, 244] on span "Unassigned" at bounding box center [411, 246] width 60 height 9
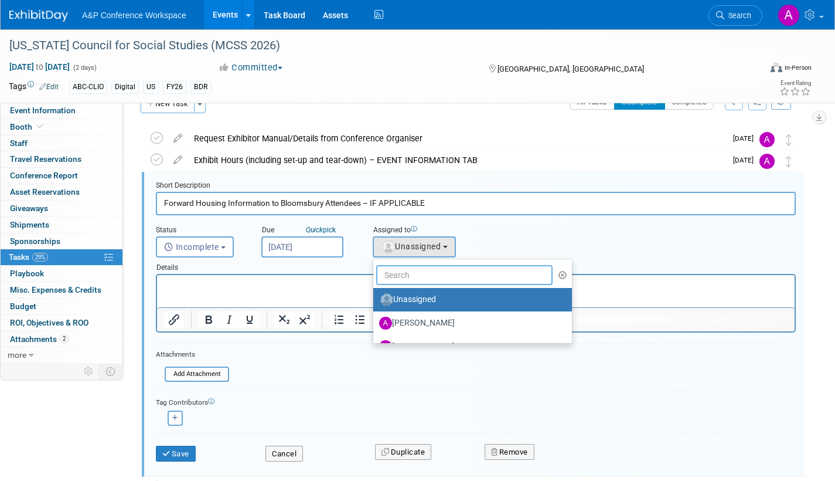
click at [402, 275] on input "text" at bounding box center [464, 275] width 176 height 20
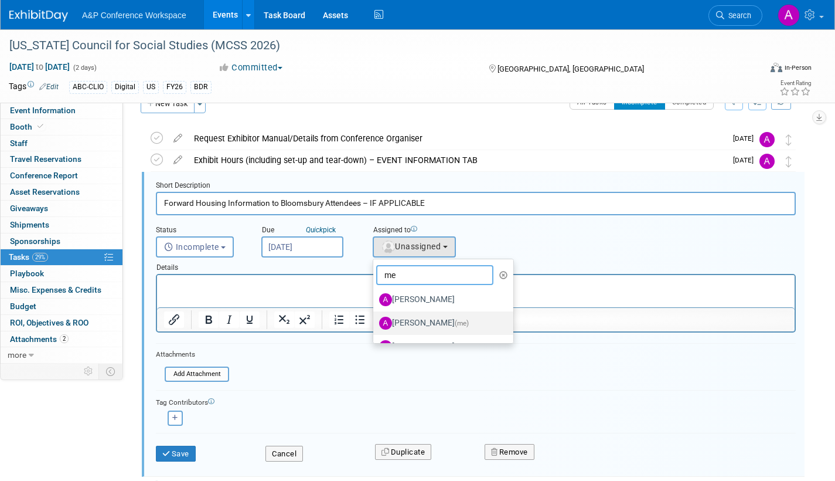
type input "me"
click at [412, 320] on label "Amanda Oney (me)" at bounding box center [440, 323] width 123 height 19
click at [375, 320] on input "Amanda Oney (me)" at bounding box center [372, 322] width 8 height 8
select select "3fc68575-f872-4db6-8d2a-11755123f12c"
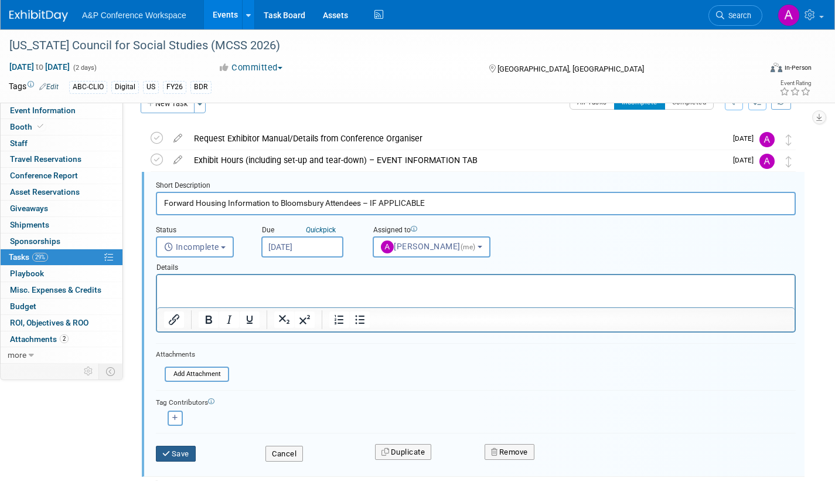
drag, startPoint x: 172, startPoint y: 453, endPoint x: 179, endPoint y: 448, distance: 8.0
click at [172, 451] on button "Save" at bounding box center [176, 454] width 40 height 16
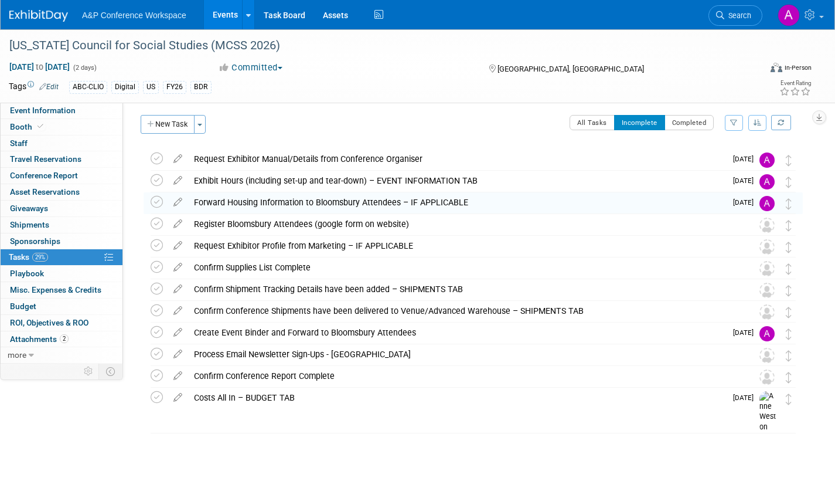
scroll to position [4, 0]
click at [176, 220] on icon at bounding box center [178, 221] width 21 height 15
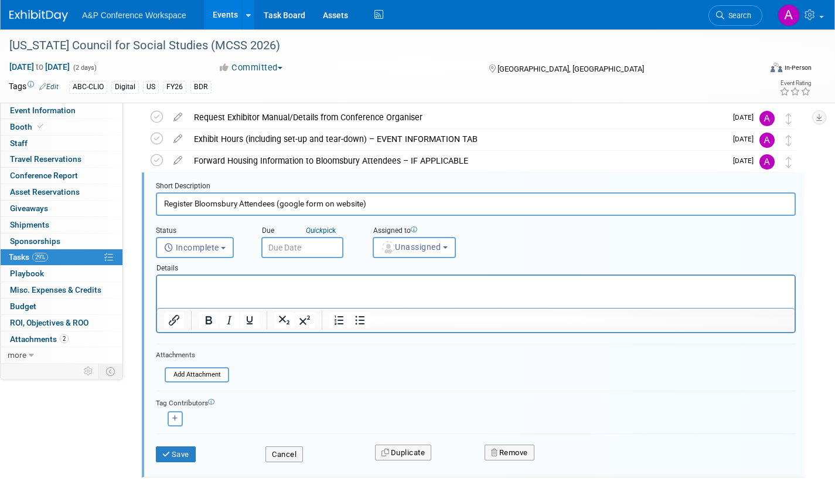
scroll to position [46, 0]
click at [333, 248] on input "text" at bounding box center [302, 246] width 82 height 21
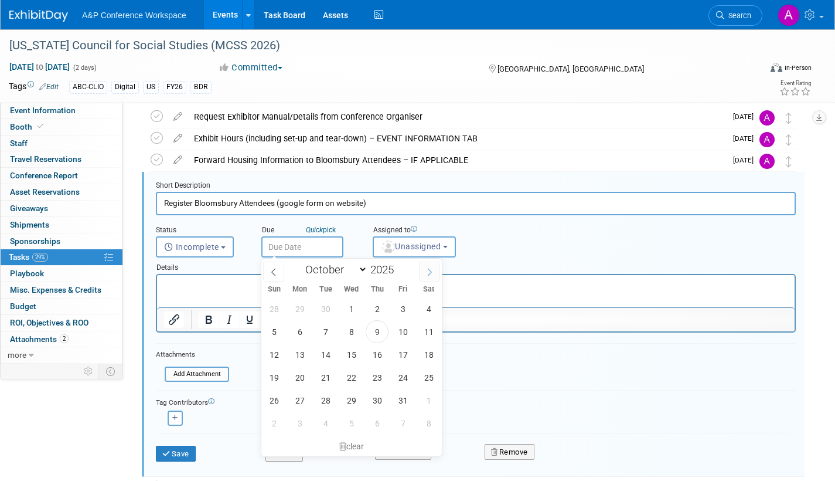
click at [433, 268] on icon at bounding box center [430, 272] width 8 height 8
select select "11"
drag, startPoint x: 298, startPoint y: 309, endPoint x: 145, endPoint y: 31, distance: 317.2
click at [298, 309] on span "1" at bounding box center [299, 308] width 23 height 23
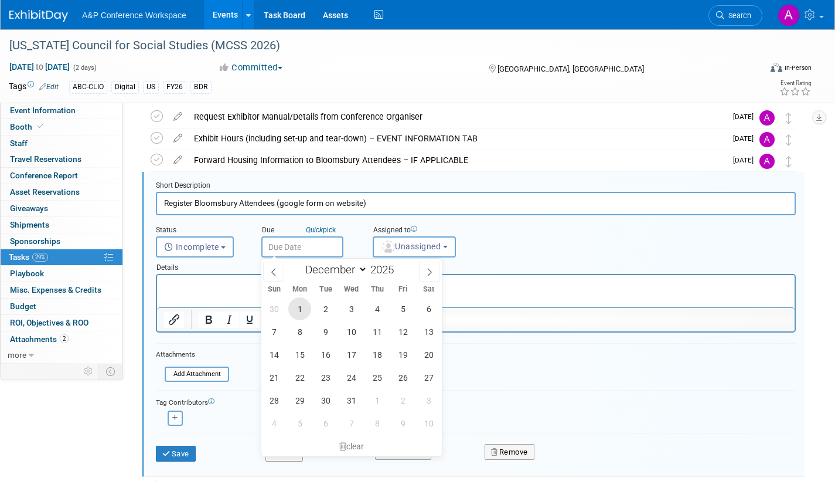
type input "Dec 1, 2025"
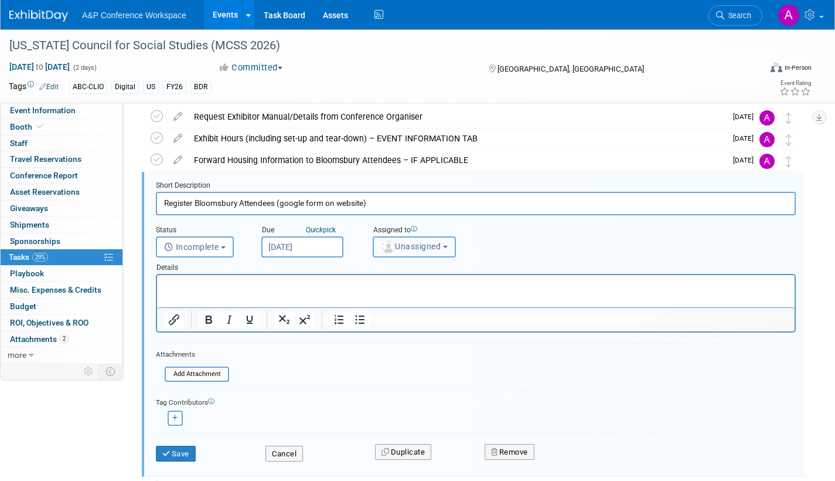
click at [402, 247] on span "Unassigned" at bounding box center [411, 246] width 60 height 9
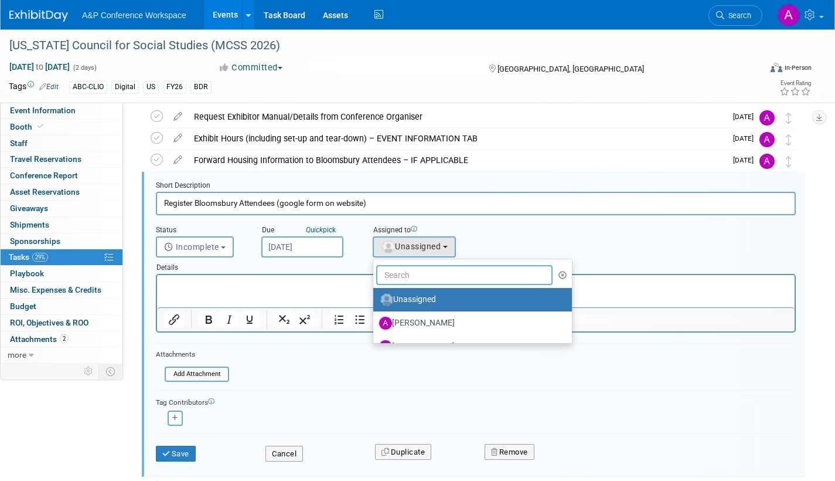
click at [400, 271] on input "text" at bounding box center [464, 275] width 176 height 20
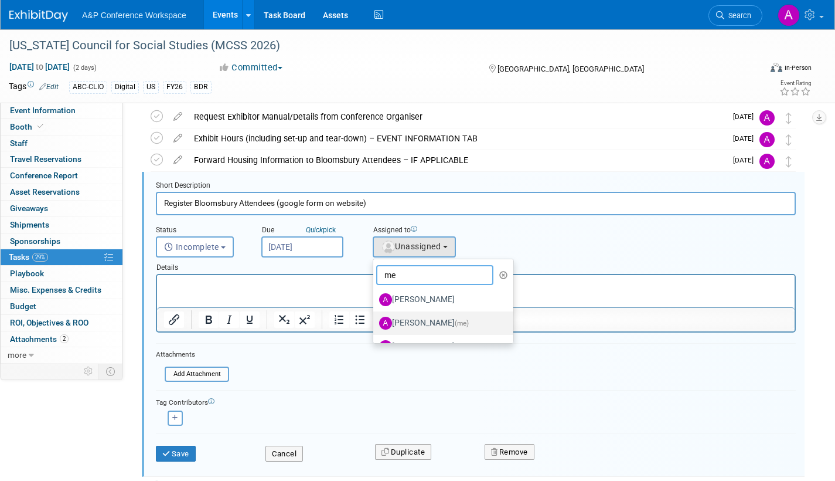
type input "me"
click at [415, 321] on label "Amanda Oney (me)" at bounding box center [440, 323] width 123 height 19
click at [375, 321] on input "Amanda Oney (me)" at bounding box center [372, 322] width 8 height 8
select select "3fc68575-f872-4db6-8d2a-11755123f12c"
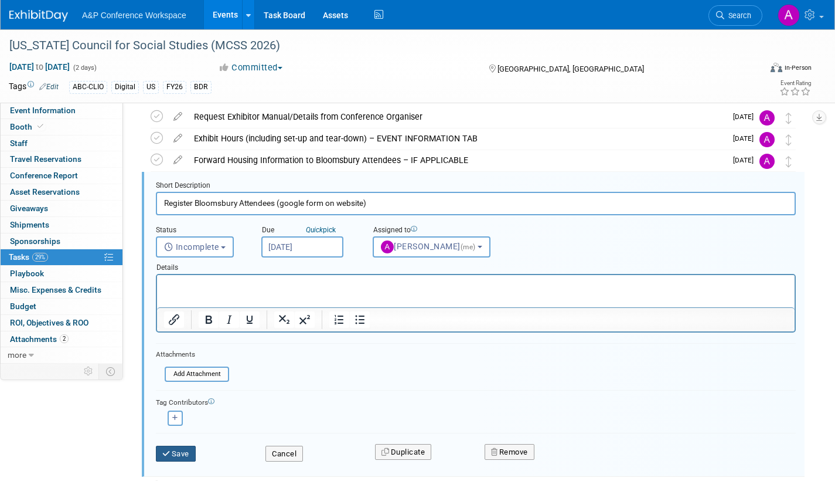
click at [181, 450] on button "Save" at bounding box center [176, 454] width 40 height 16
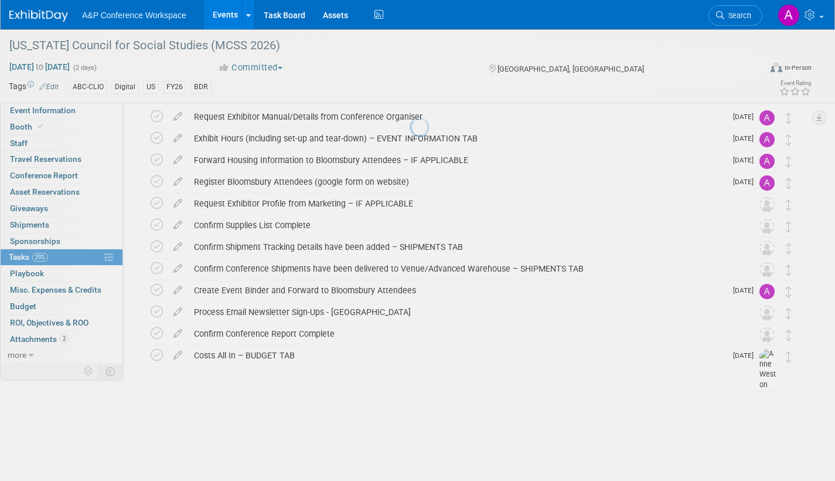
scroll to position [4, 0]
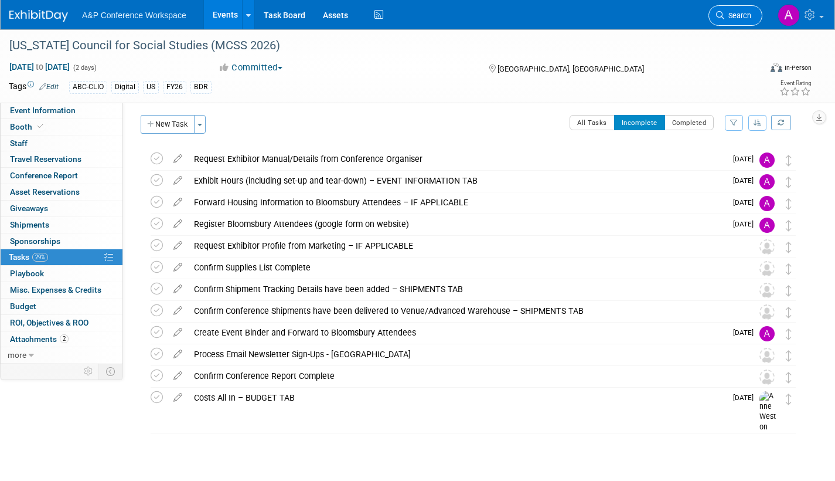
click at [736, 20] on link "Search" at bounding box center [736, 15] width 54 height 21
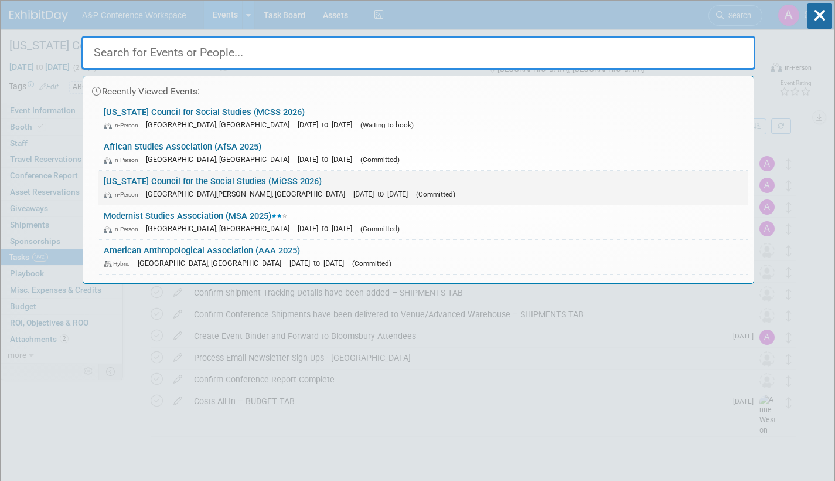
click at [320, 184] on link "Minnesota Council for the Social Studies (MiCSS 2026) In-Person Saint Paul, MN …" at bounding box center [423, 188] width 650 height 34
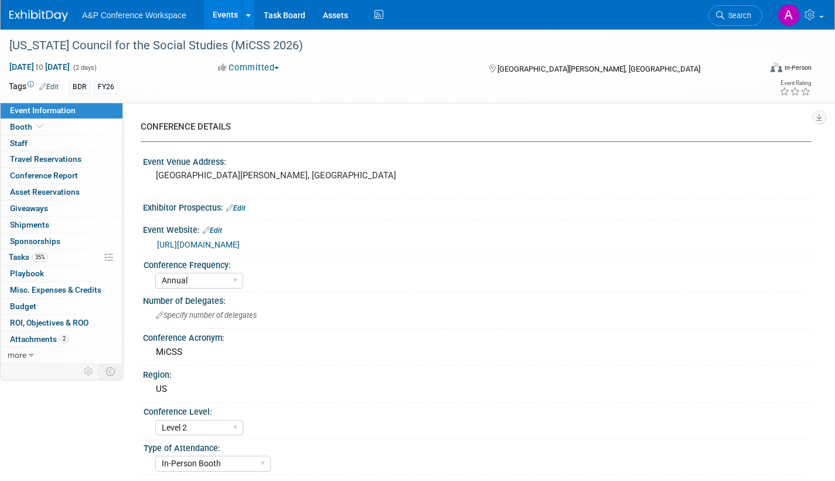
select select "Annual"
select select "Level 2"
select select "In-Person Booth"
select select "Schools"
select select "Bloomsbury Digital Resources"
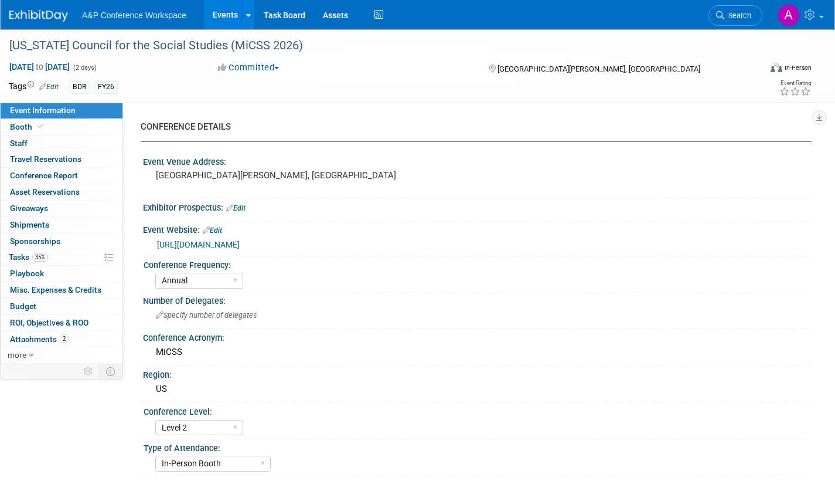
select select "[PERSON_NAME]"
click at [17, 257] on span "Tasks 35%" at bounding box center [28, 256] width 39 height 9
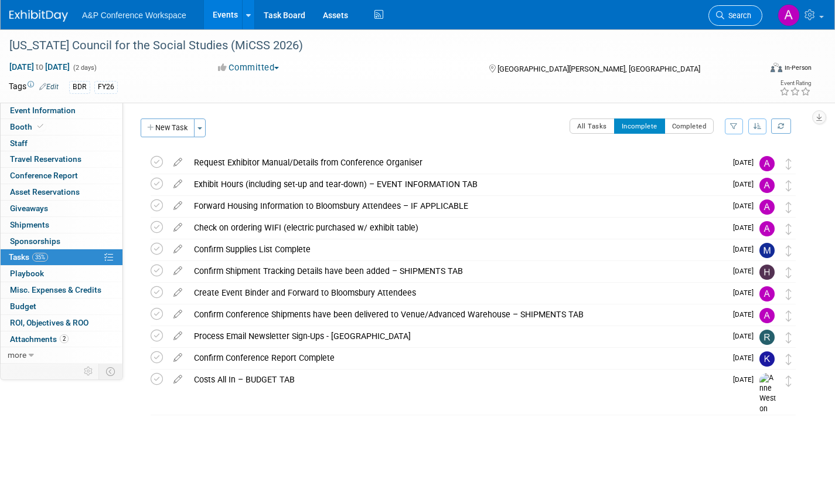
click at [745, 19] on span "Search" at bounding box center [738, 15] width 27 height 9
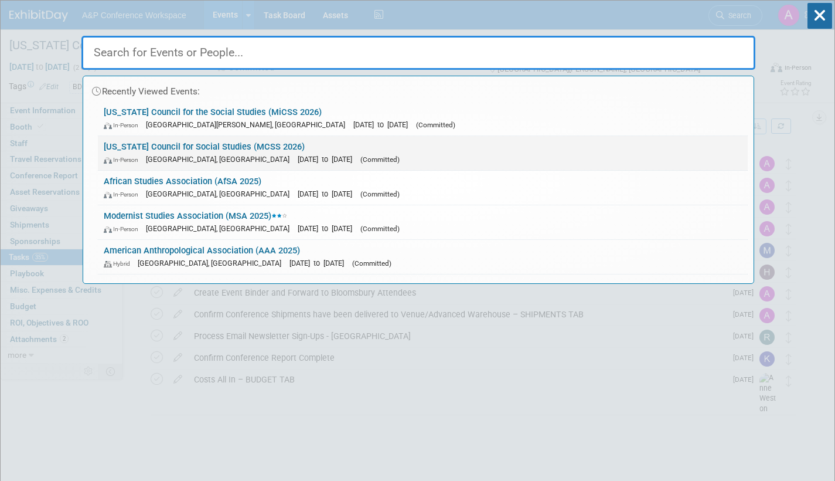
drag, startPoint x: 319, startPoint y: 147, endPoint x: 319, endPoint y: 161, distance: 14.1
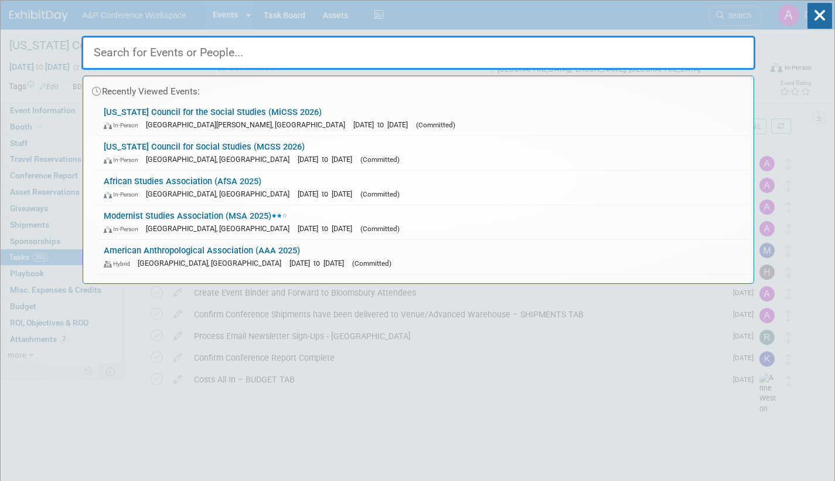
click at [319, 148] on link "Missouri Council for Social Studies (MCSS 2026) In-Person Independence, MO Feb …" at bounding box center [423, 153] width 650 height 34
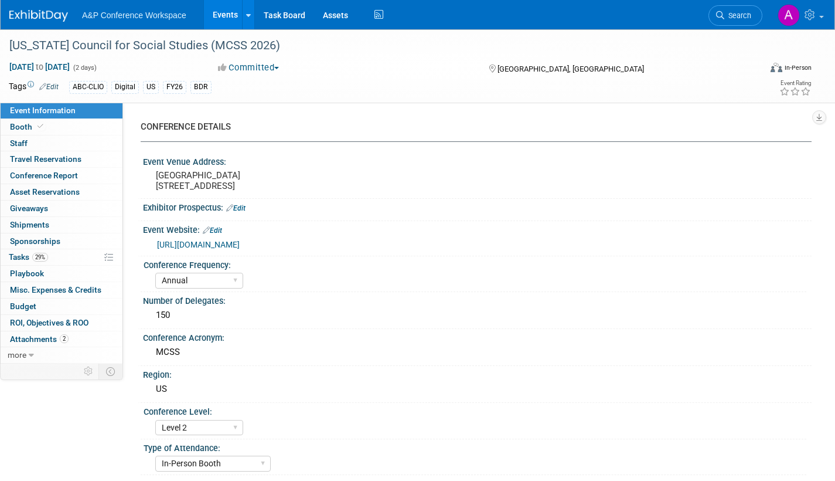
select select "Annual"
select select "Level 2"
select select "In-Person Booth"
select select "Schools"
select select "Bloomsbury Digital Resources"
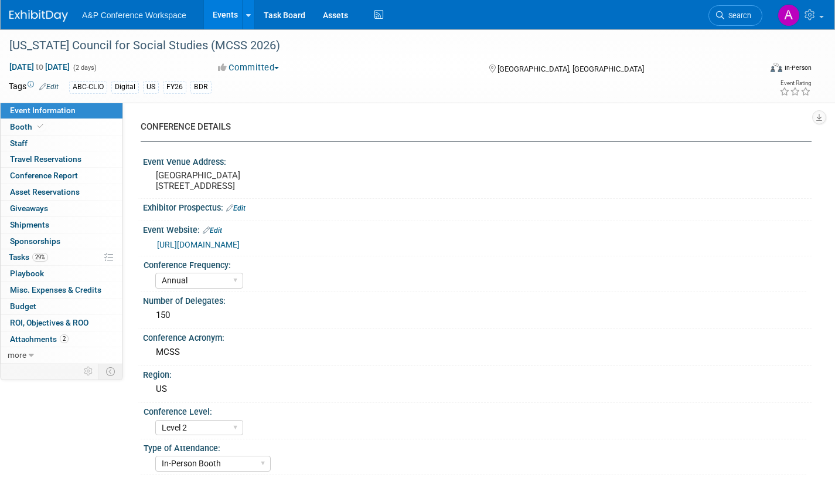
select select "[PERSON_NAME]"
click at [23, 250] on link "29% Tasks 29%" at bounding box center [62, 257] width 122 height 16
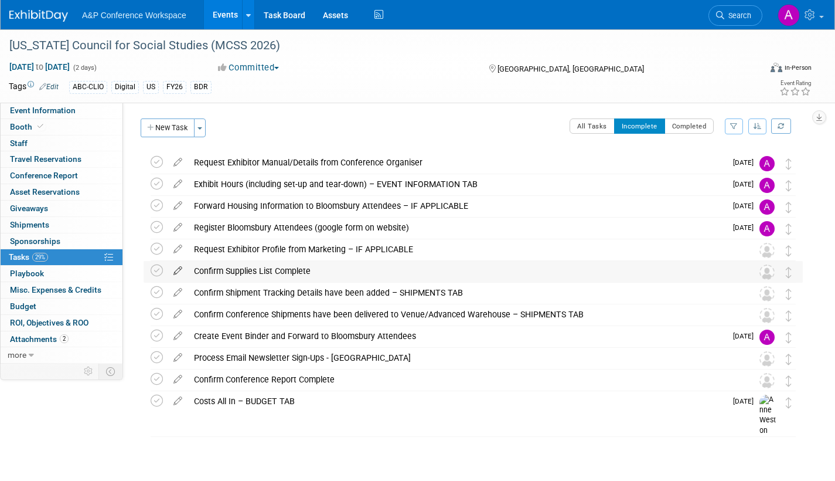
click at [179, 270] on icon at bounding box center [178, 268] width 21 height 15
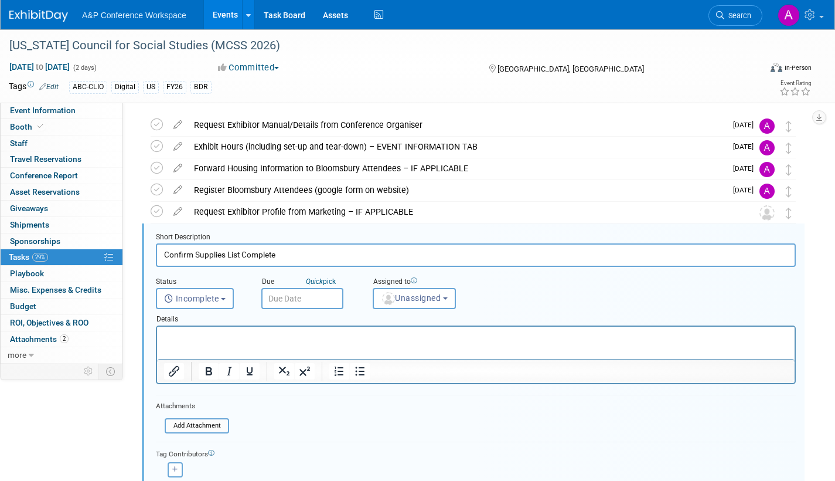
scroll to position [89, 0]
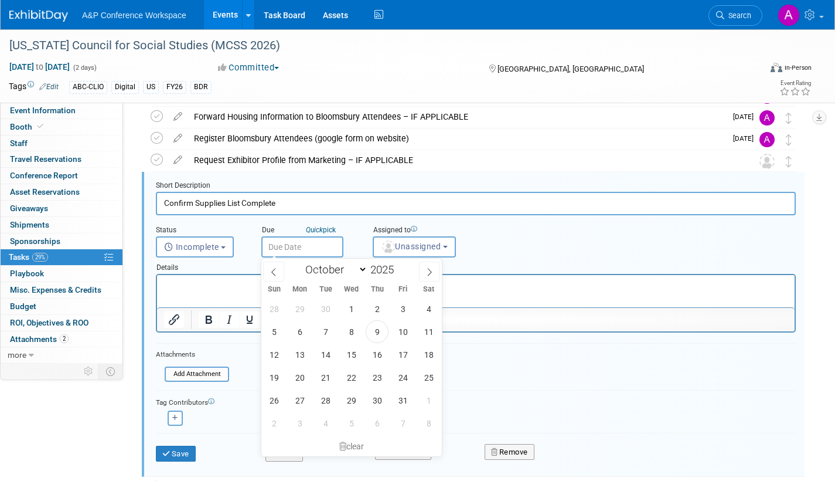
click at [314, 248] on input "text" at bounding box center [302, 246] width 82 height 21
click at [430, 270] on icon at bounding box center [430, 272] width 8 height 8
select select "11"
click at [430, 269] on icon at bounding box center [430, 272] width 8 height 8
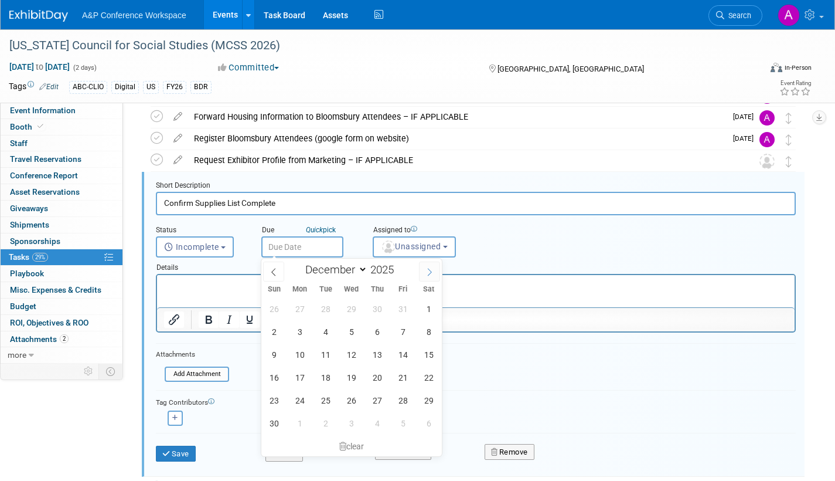
type input "2026"
click at [430, 269] on icon at bounding box center [430, 272] width 8 height 8
click at [271, 273] on icon at bounding box center [274, 272] width 8 height 8
select select "0"
click at [378, 355] on span "15" at bounding box center [377, 354] width 23 height 23
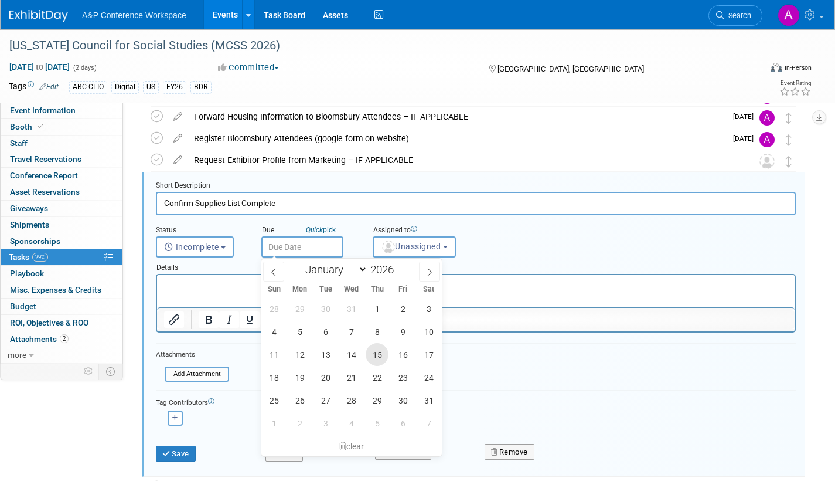
type input "Jan 15, 2026"
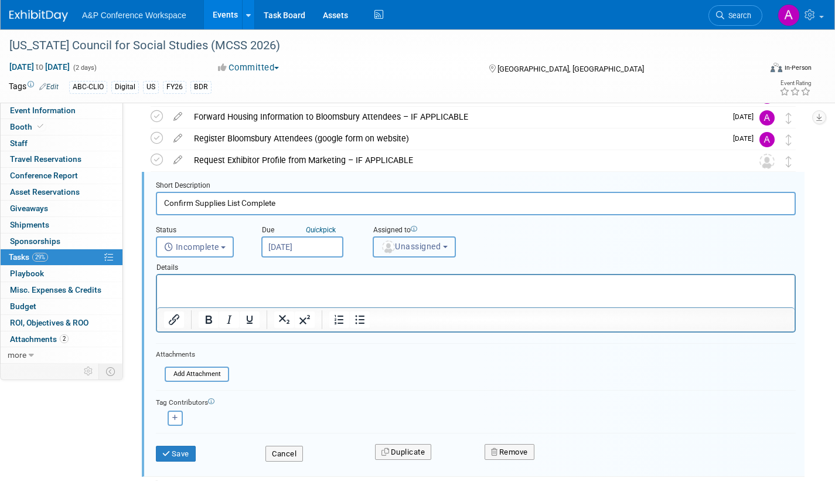
drag, startPoint x: 410, startPoint y: 245, endPoint x: 408, endPoint y: 260, distance: 15.3
click at [410, 246] on span "Unassigned" at bounding box center [411, 246] width 60 height 9
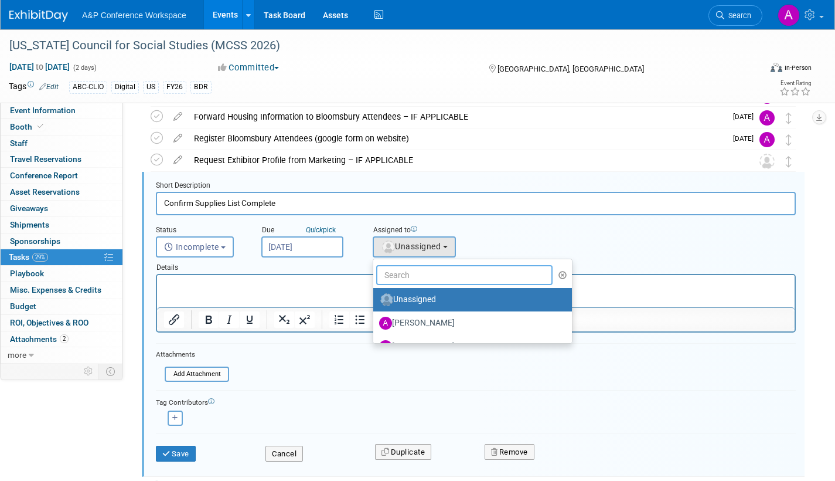
click at [403, 271] on input "text" at bounding box center [464, 275] width 176 height 20
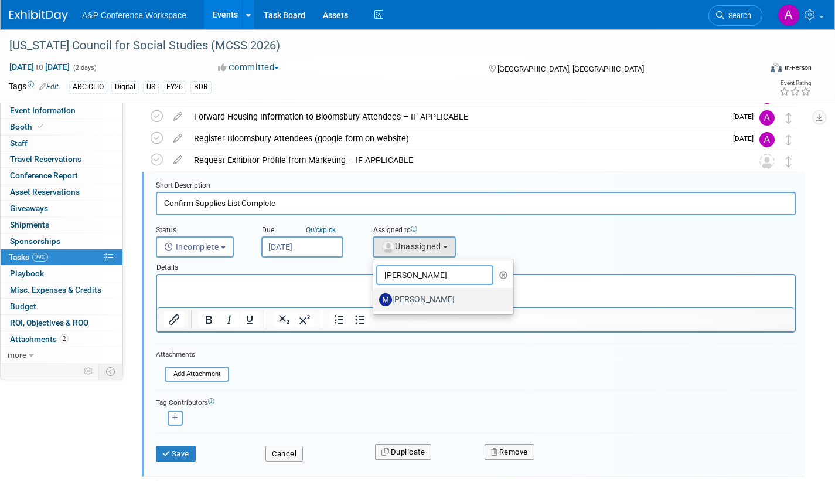
type input "mark s"
click at [440, 298] on label "[PERSON_NAME]" at bounding box center [440, 299] width 123 height 19
click at [375, 298] on input "[PERSON_NAME]" at bounding box center [372, 298] width 8 height 8
select select "aec16101-0bbe-4a1d-9049-4efe58aad6bf"
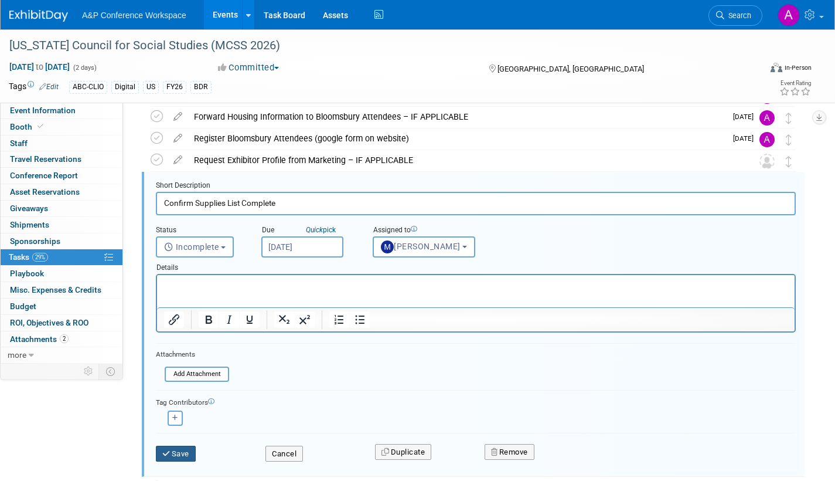
click at [181, 452] on button "Save" at bounding box center [176, 454] width 40 height 16
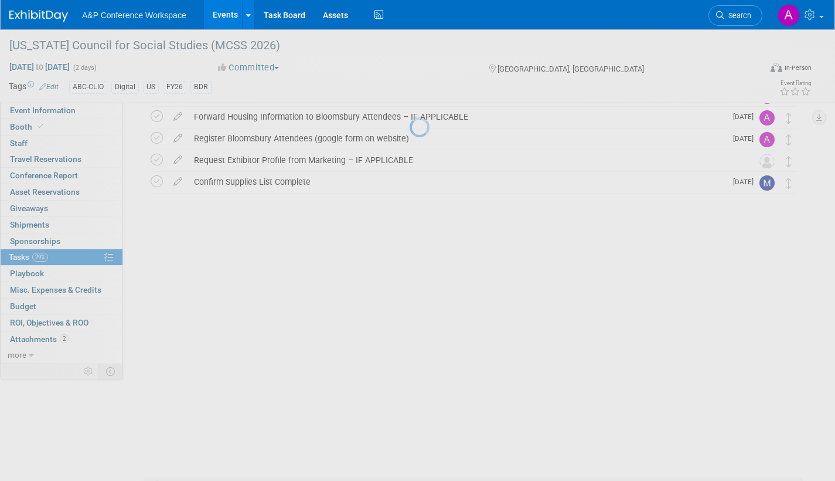
scroll to position [4, 0]
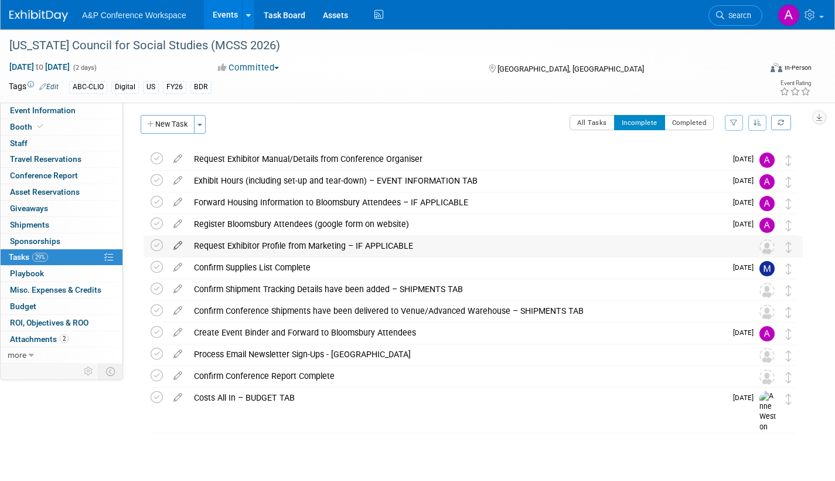
click at [176, 242] on icon at bounding box center [178, 243] width 21 height 15
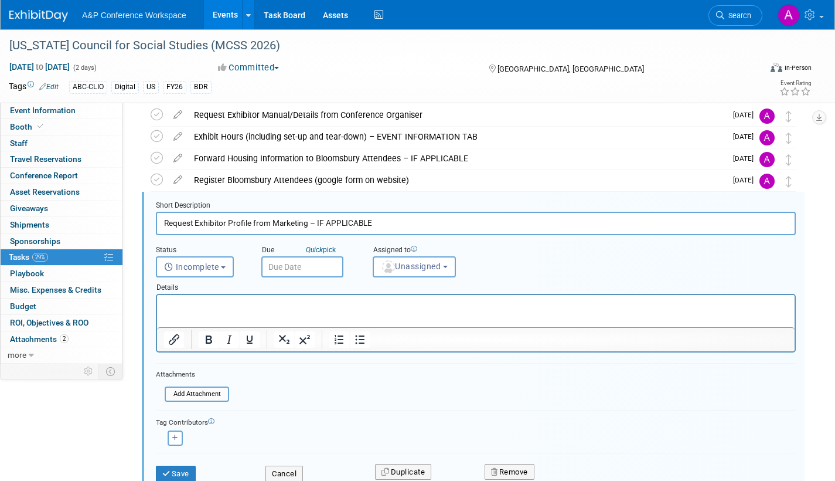
scroll to position [67, 0]
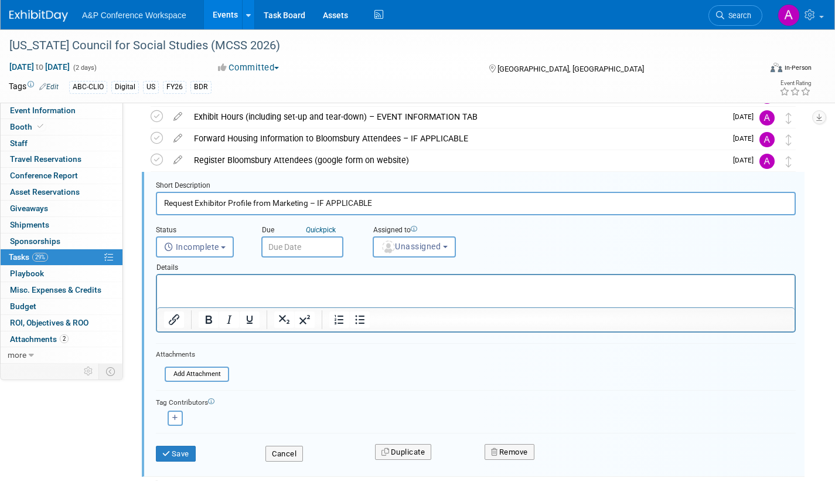
click at [325, 249] on input "text" at bounding box center [302, 246] width 82 height 21
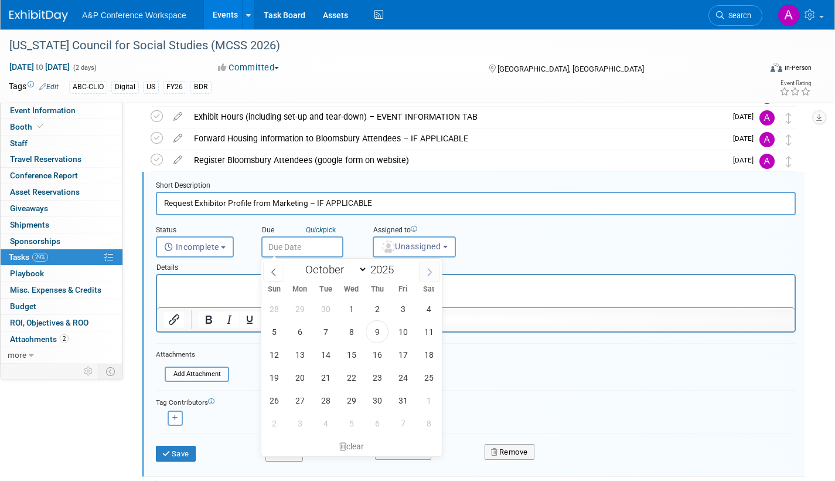
click at [433, 268] on icon at bounding box center [430, 272] width 8 height 8
click at [432, 268] on icon at bounding box center [430, 272] width 8 height 8
select select "11"
click at [304, 304] on span "1" at bounding box center [299, 308] width 23 height 23
type input "Dec 1, 2025"
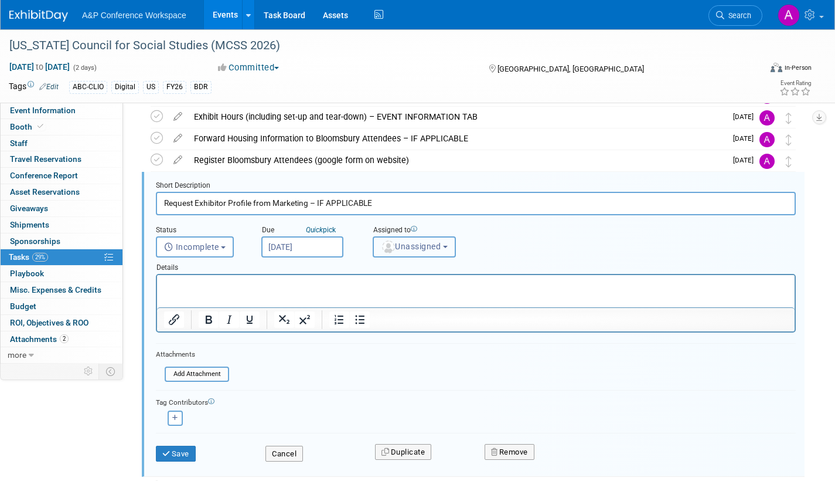
click at [403, 247] on span "Unassigned" at bounding box center [411, 246] width 60 height 9
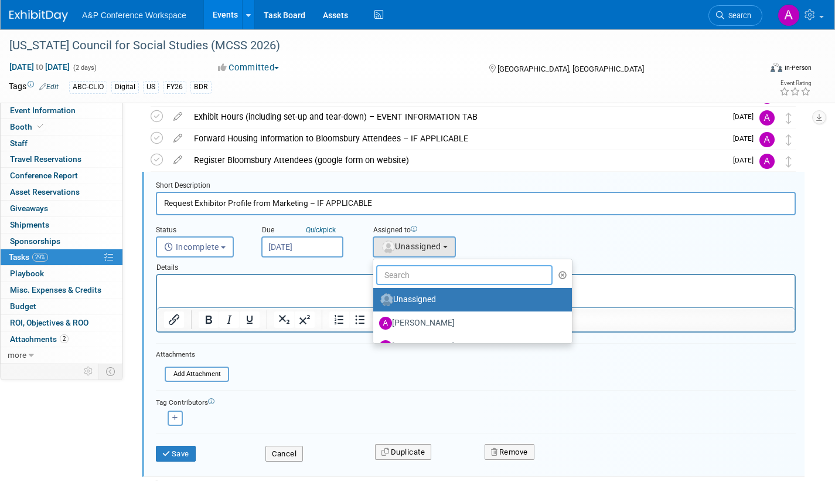
click at [399, 273] on input "text" at bounding box center [464, 275] width 176 height 20
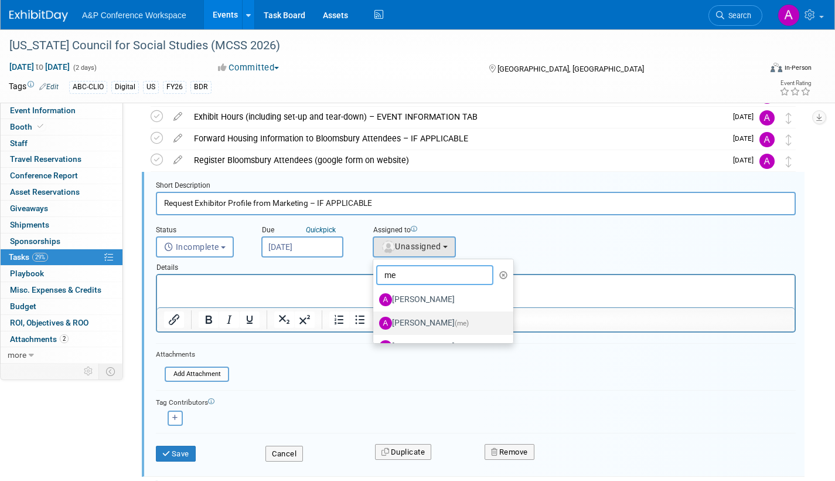
type input "me"
click at [416, 320] on label "Amanda Oney (me)" at bounding box center [440, 323] width 123 height 19
click at [375, 320] on input "Amanda Oney (me)" at bounding box center [372, 322] width 8 height 8
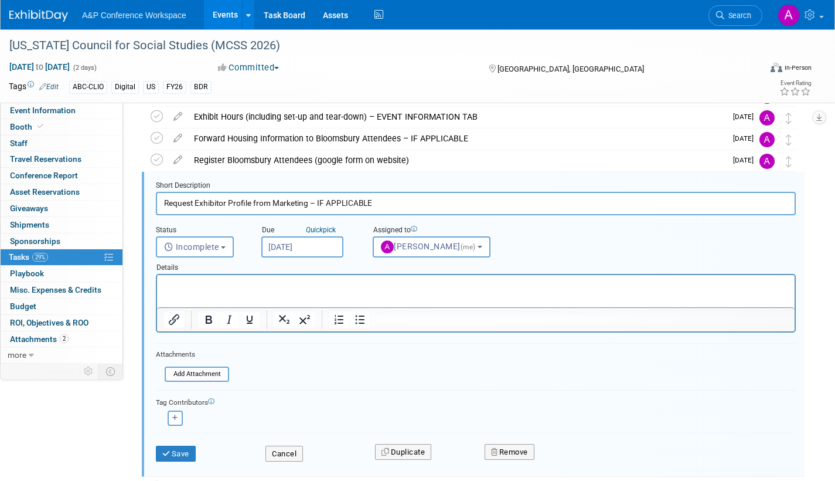
select select "3fc68575-f872-4db6-8d2a-11755123f12c"
click at [181, 454] on button "Save" at bounding box center [176, 454] width 40 height 16
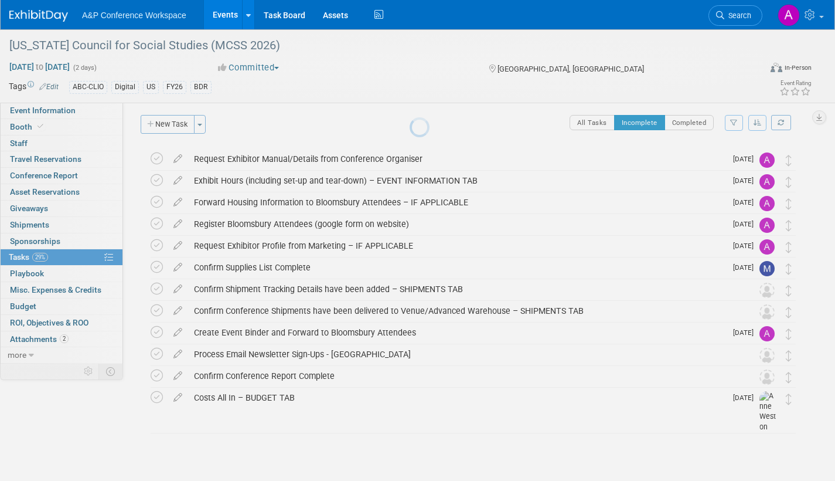
scroll to position [4, 0]
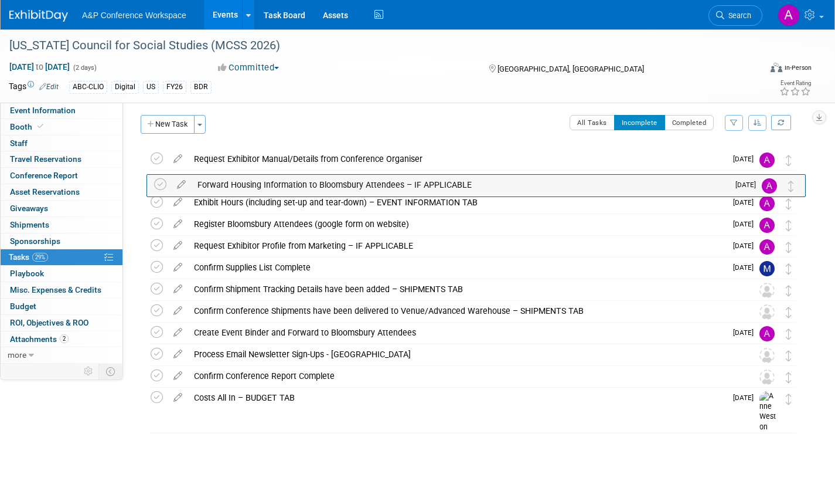
drag, startPoint x: 791, startPoint y: 209, endPoint x: 796, endPoint y: 193, distance: 17.1
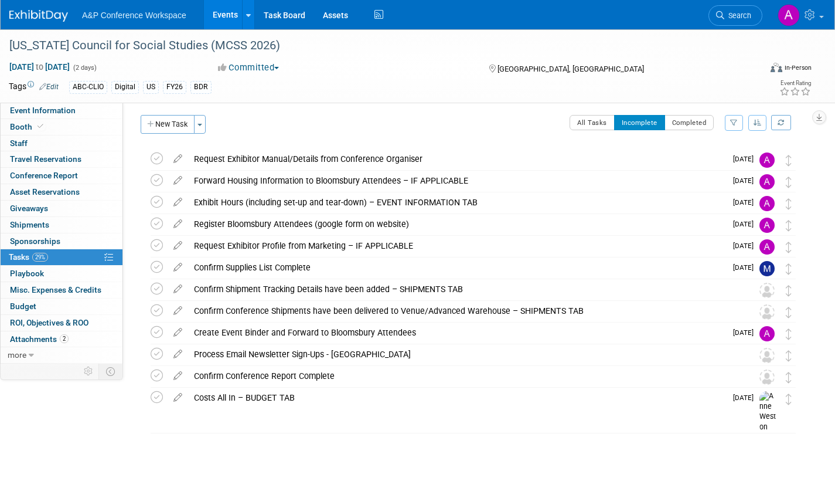
drag, startPoint x: 730, startPoint y: 17, endPoint x: 729, endPoint y: 24, distance: 7.1
click at [730, 17] on span "Search" at bounding box center [738, 15] width 27 height 9
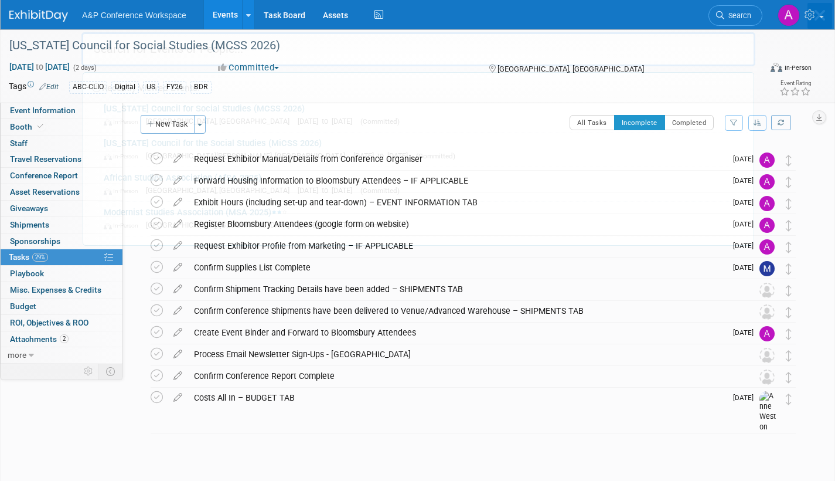
scroll to position [0, 0]
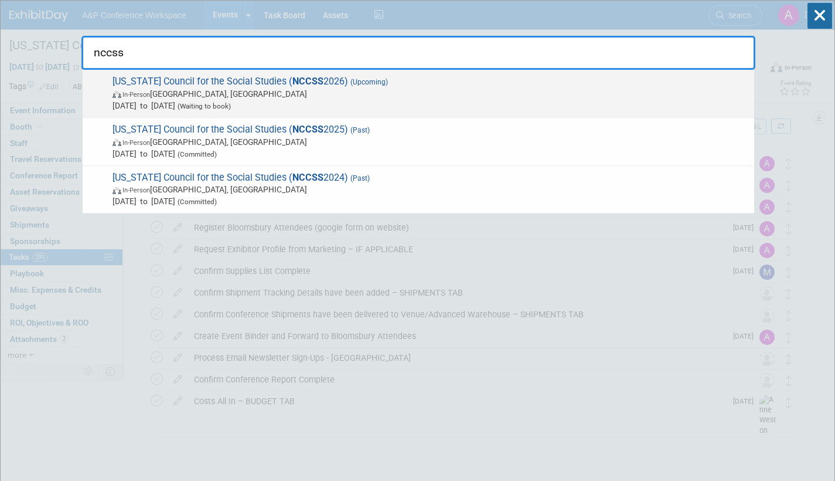
type input "nccss"
click at [403, 101] on span "Feb 25, 2026 to Feb 26, 2026 (Waiting to book)" at bounding box center [431, 106] width 636 height 12
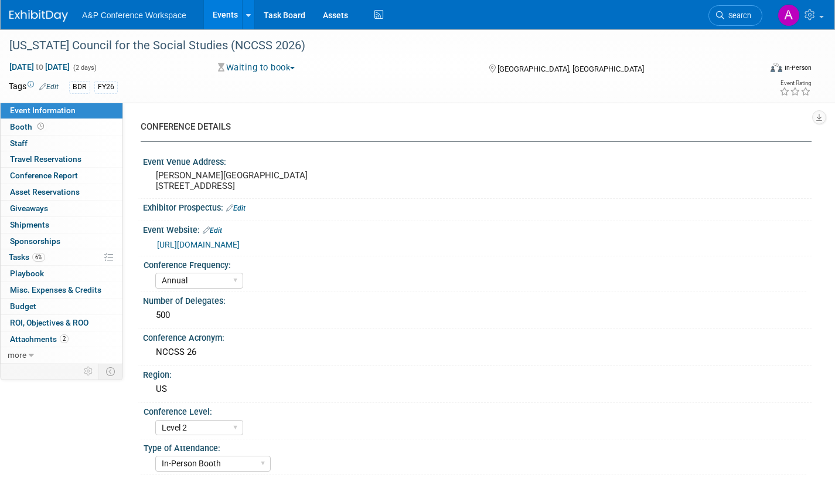
select select "Annual"
select select "Level 2"
select select "In-Person Booth"
select select "Schools"
select select "Bloomsbury Digital Resources"
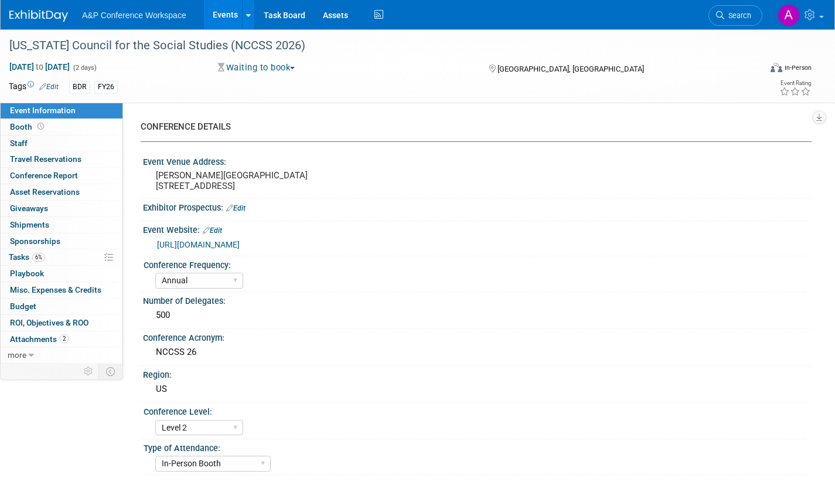
select select "[PERSON_NAME]"
select select "BDR Product Awareness and Trial Generation​"
click at [743, 16] on span "Search" at bounding box center [738, 15] width 27 height 9
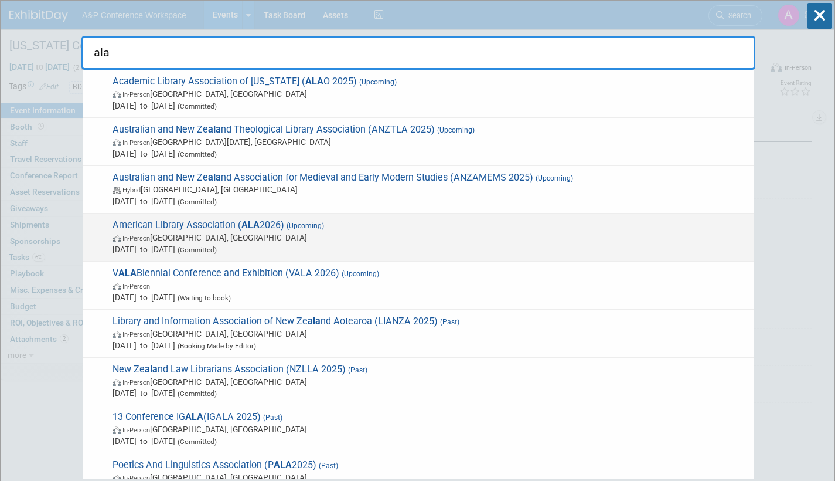
type input "ala"
click at [234, 233] on span "In-Person Chicago, IL" at bounding box center [431, 238] width 636 height 12
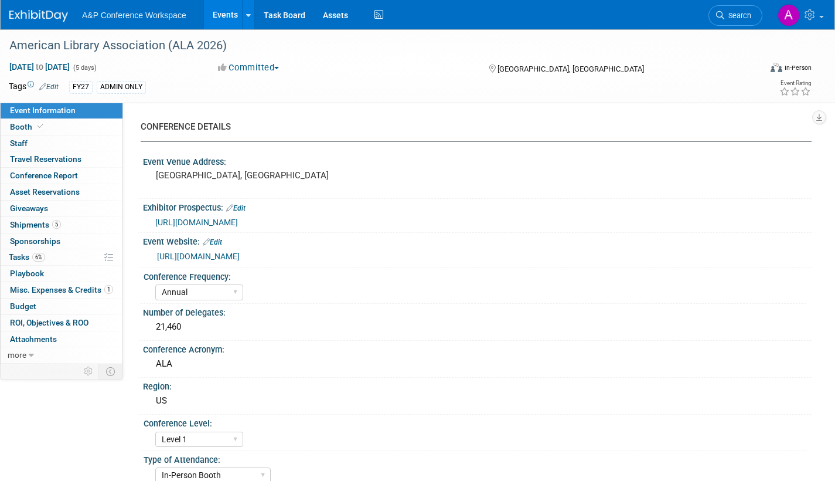
select select "Annual"
select select "Level 1"
select select "In-Person Booth"
select select "Libraries"
select select "Bloomsbury Academic"
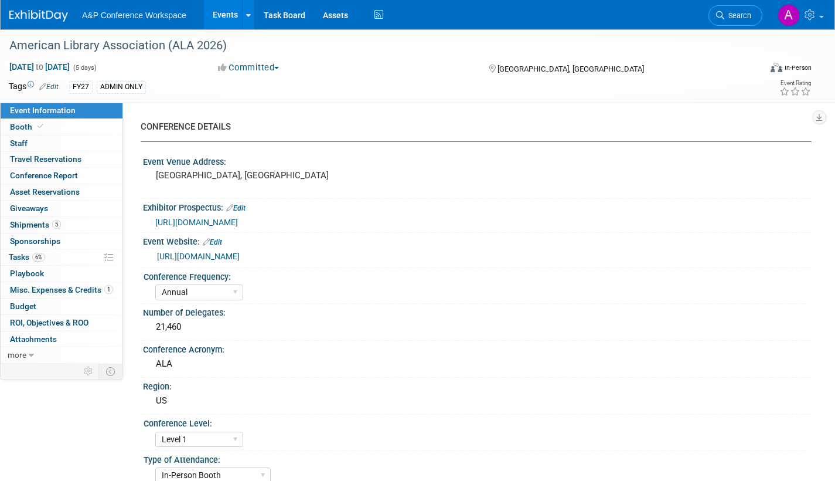
select select "[PERSON_NAME]"
click at [727, 18] on span "Search" at bounding box center [738, 15] width 27 height 9
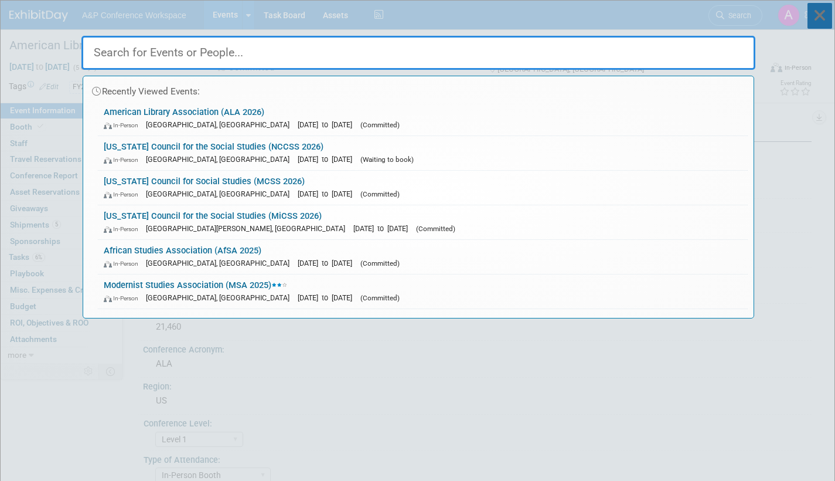
click at [824, 19] on icon at bounding box center [820, 16] width 25 height 26
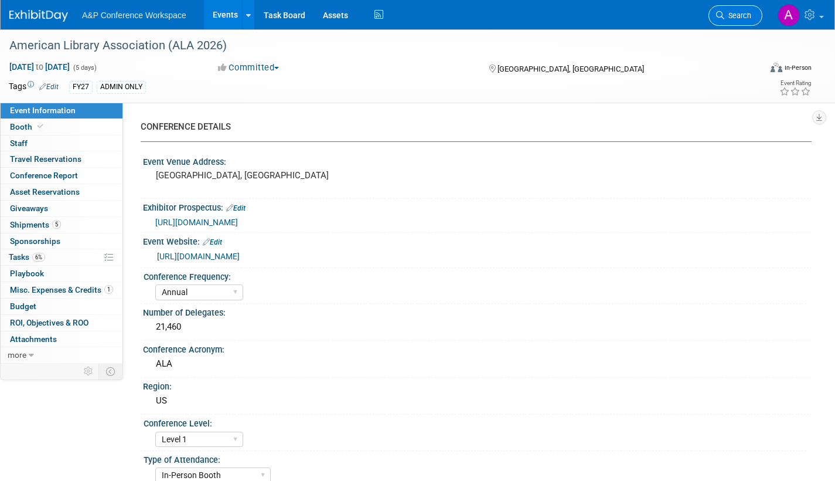
click at [732, 18] on span "Search" at bounding box center [738, 15] width 27 height 9
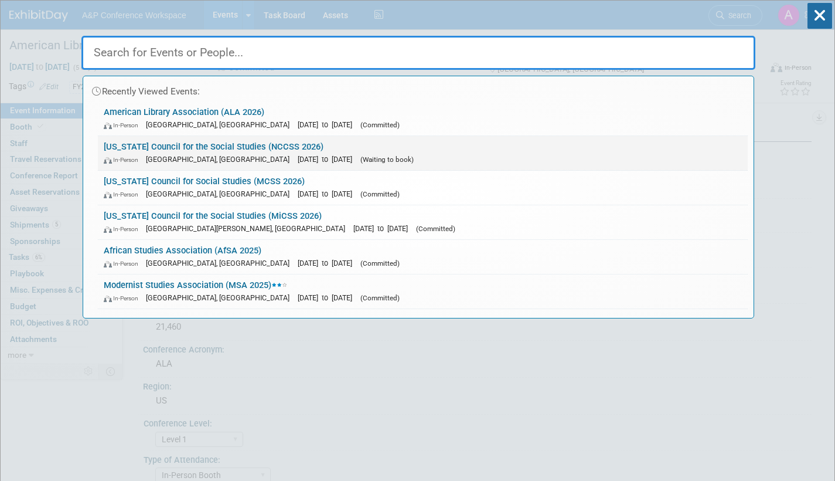
click at [316, 149] on link "[US_STATE] Council for the Social Studies (NCCSS 2026) In-Person [GEOGRAPHIC_DA…" at bounding box center [423, 153] width 650 height 34
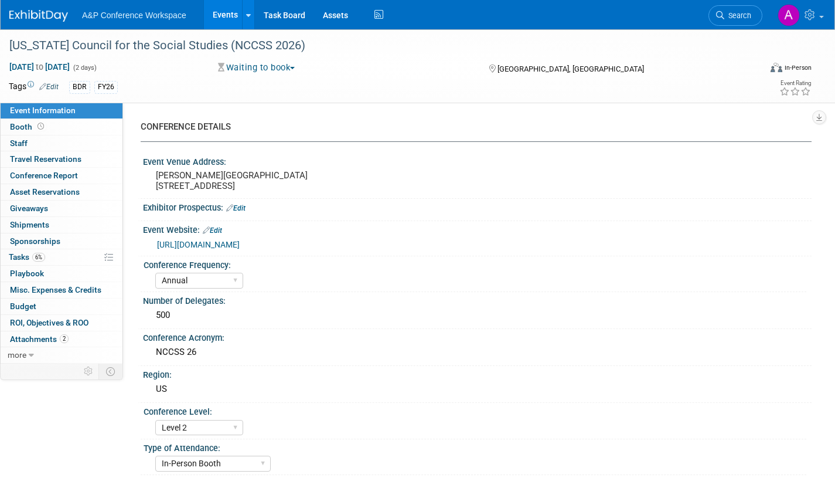
select select "Annual"
select select "Level 2"
select select "In-Person Booth"
select select "Schools"
select select "Bloomsbury Digital Resources"
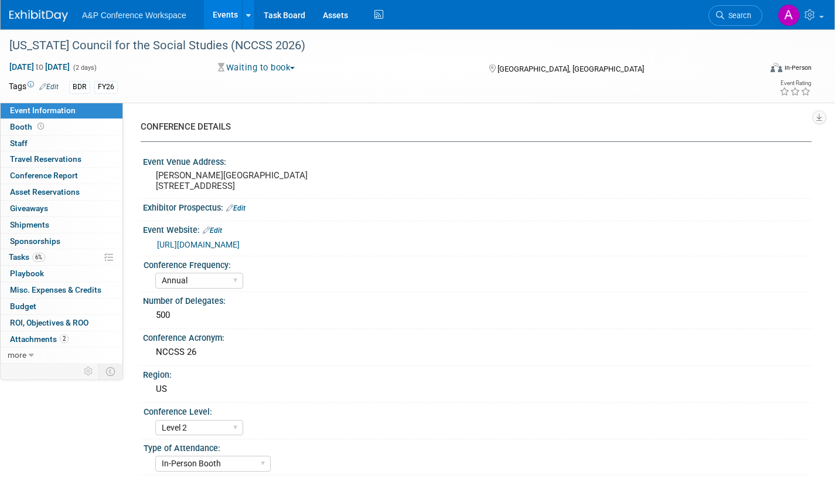
select select "[PERSON_NAME]"
select select "BDR Product Awareness and Trial Generation​"
click at [757, 15] on link "Search" at bounding box center [736, 15] width 54 height 21
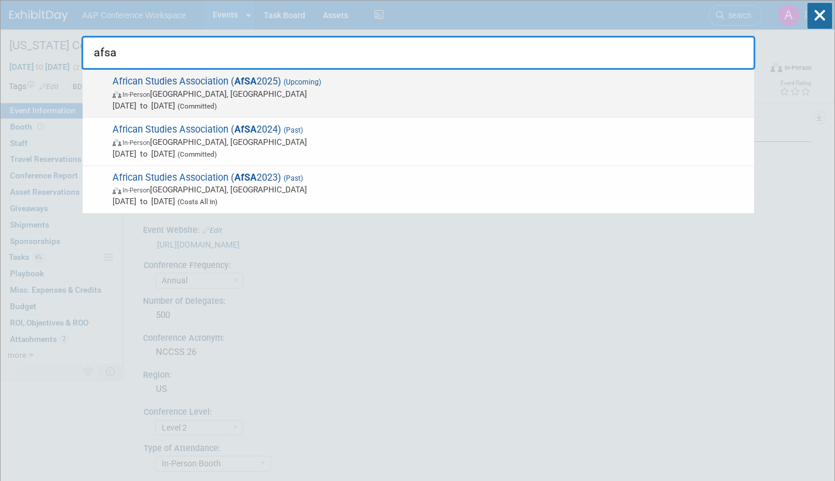
type input "afsa"
click at [261, 98] on span "In-Person [GEOGRAPHIC_DATA], [GEOGRAPHIC_DATA]" at bounding box center [431, 94] width 636 height 12
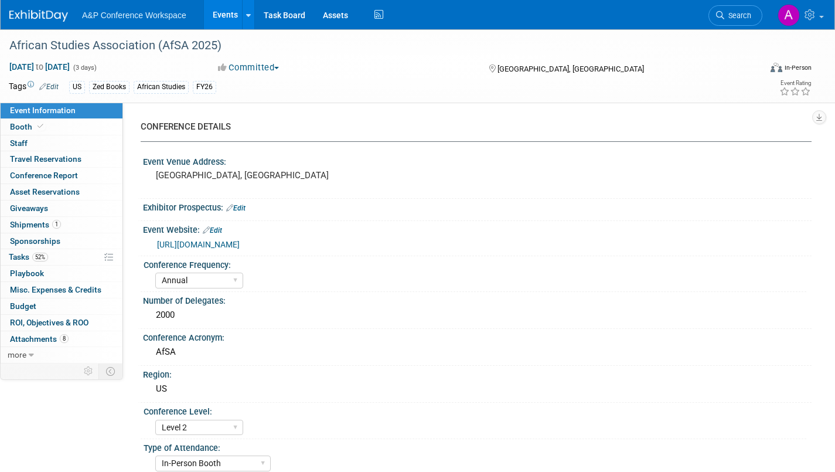
select select "Annual"
select select "Level 2"
select select "In-Person Booth"
select select "African Studies"
select select "Zed Books"
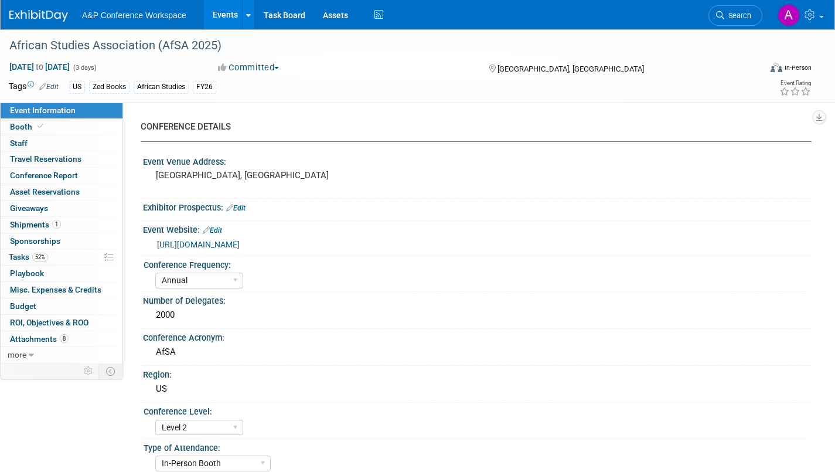
select select "[PERSON_NAME]"
select select "Networking/Commissioning"
click at [20, 257] on span "Tasks 52%" at bounding box center [28, 256] width 39 height 9
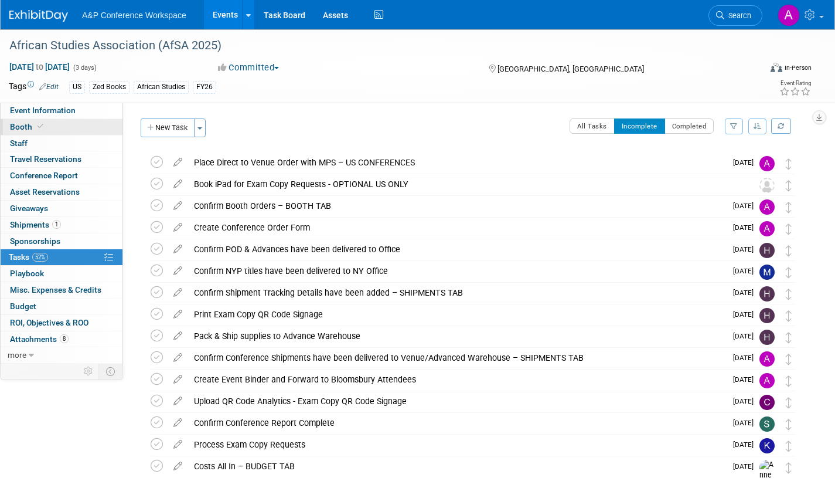
click at [22, 125] on span "Booth" at bounding box center [28, 126] width 36 height 9
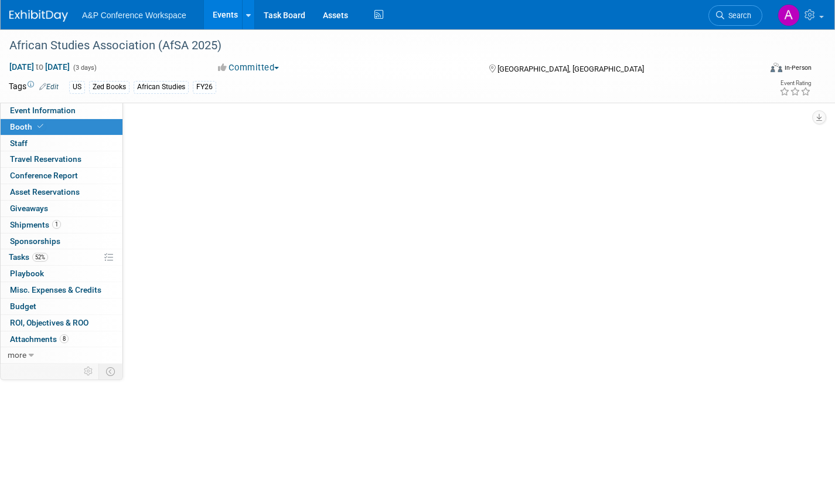
select select "BUZE"
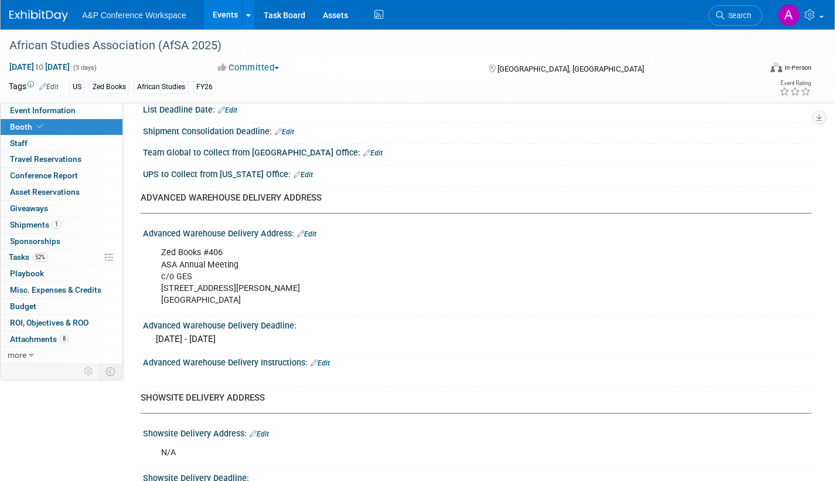
scroll to position [352, 0]
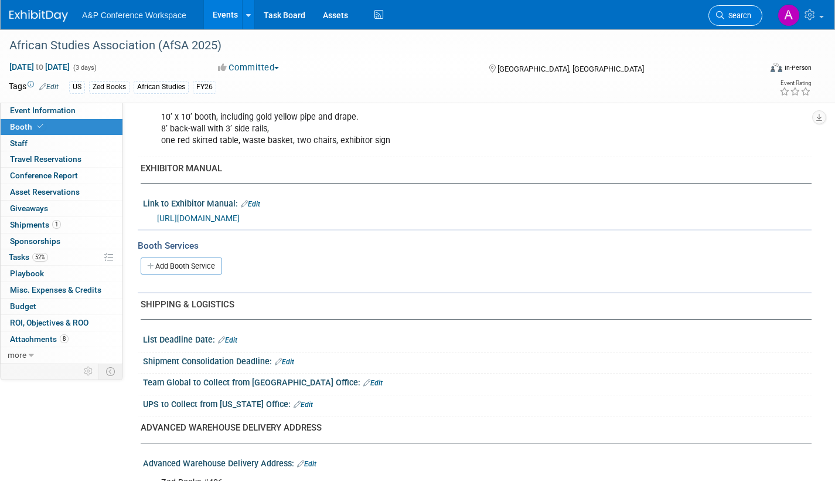
click at [743, 15] on span "Search" at bounding box center [738, 15] width 27 height 9
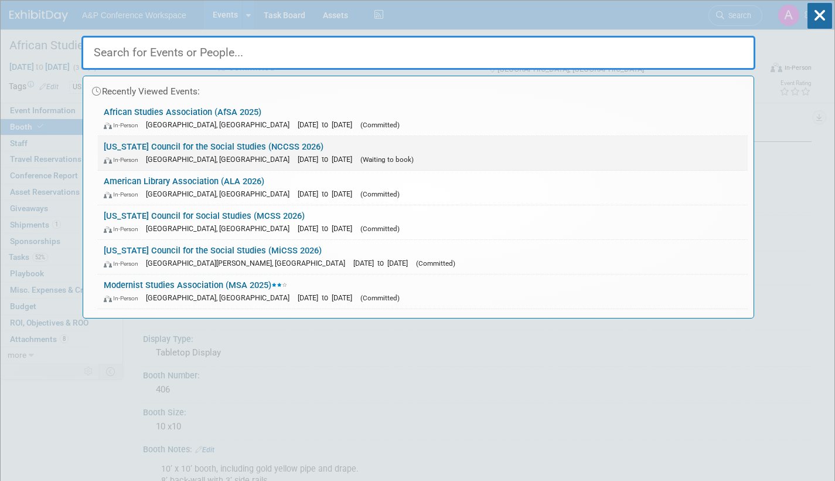
click at [291, 149] on link "North Carolina Council for the Social Studies (NCCSS 2026) In-Person Winston-Sa…" at bounding box center [423, 153] width 650 height 34
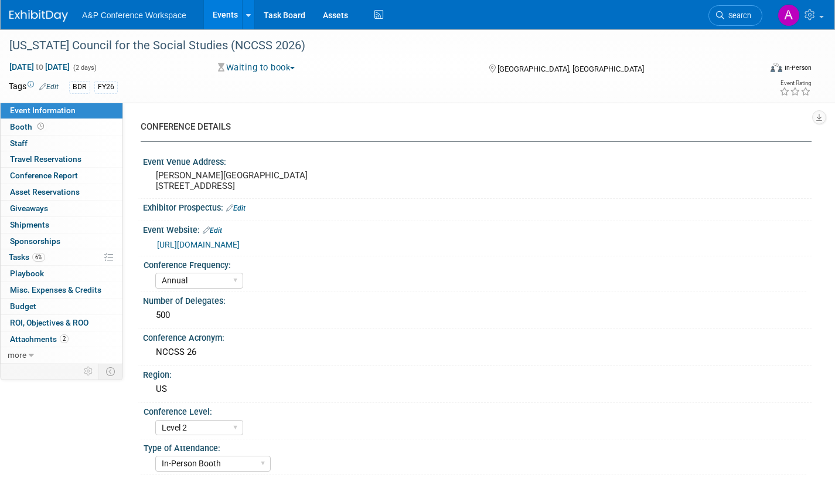
select select "Annual"
select select "Level 2"
select select "In-Person Booth"
select select "Schools"
select select "Bloomsbury Digital Resources"
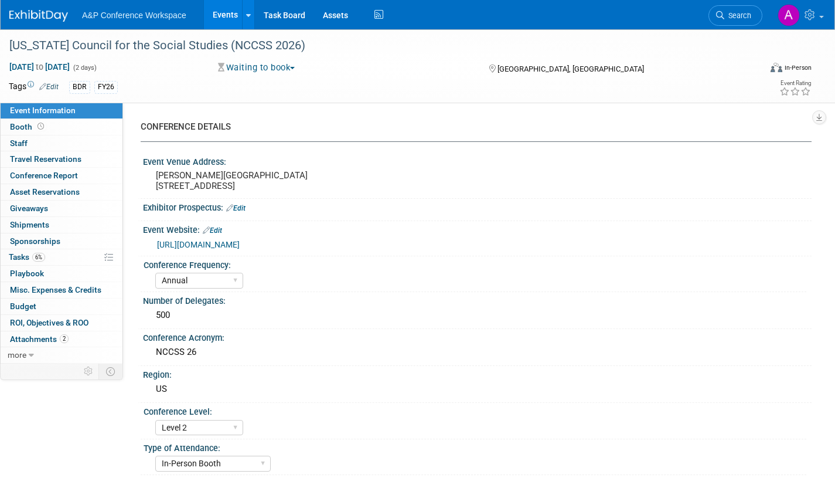
select select "[PERSON_NAME]"
select select "BDR Product Awareness and Trial Generation​"
